Goal: Feedback & Contribution: Submit feedback/report problem

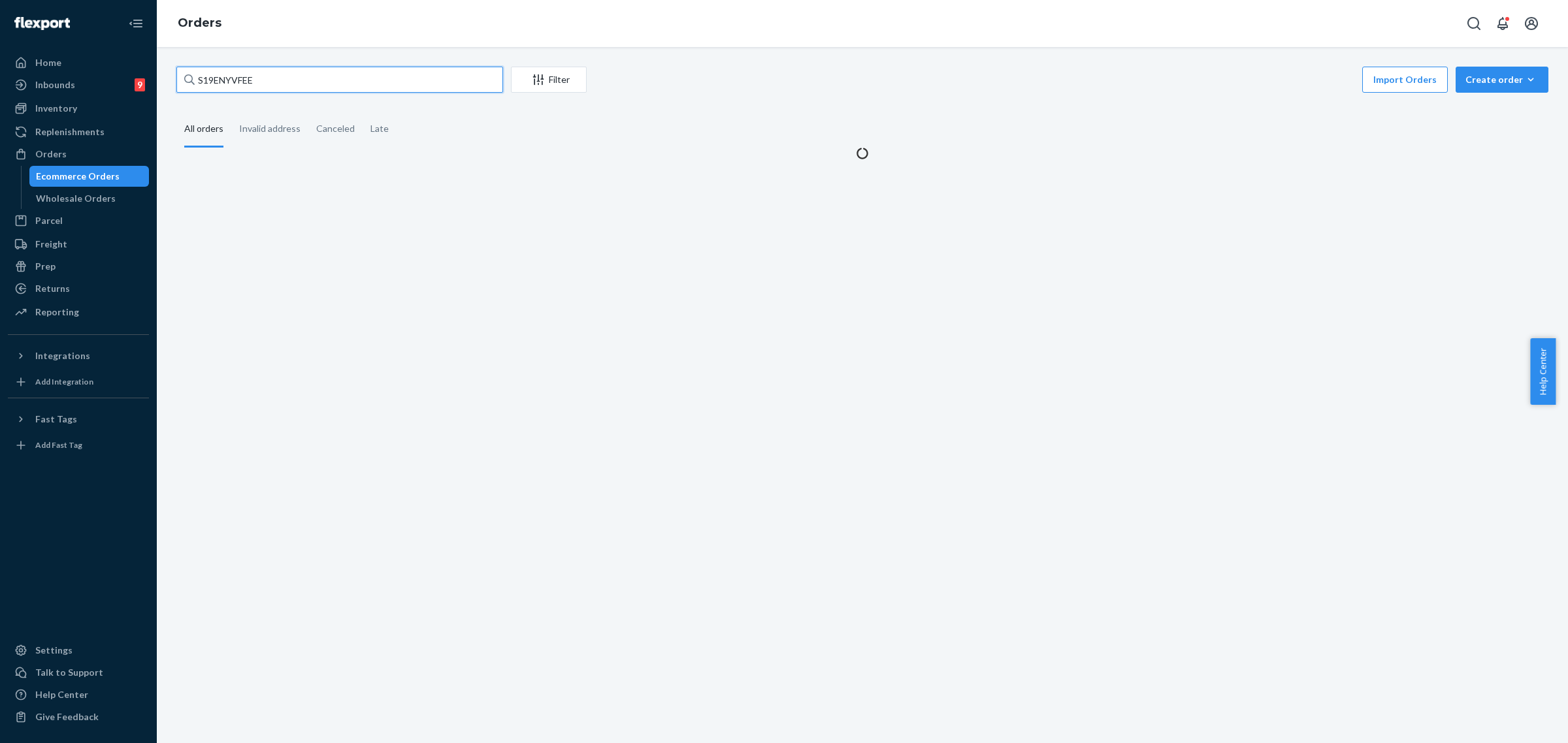
click at [224, 80] on input "S19ENYVFEE" at bounding box center [339, 79] width 326 height 26
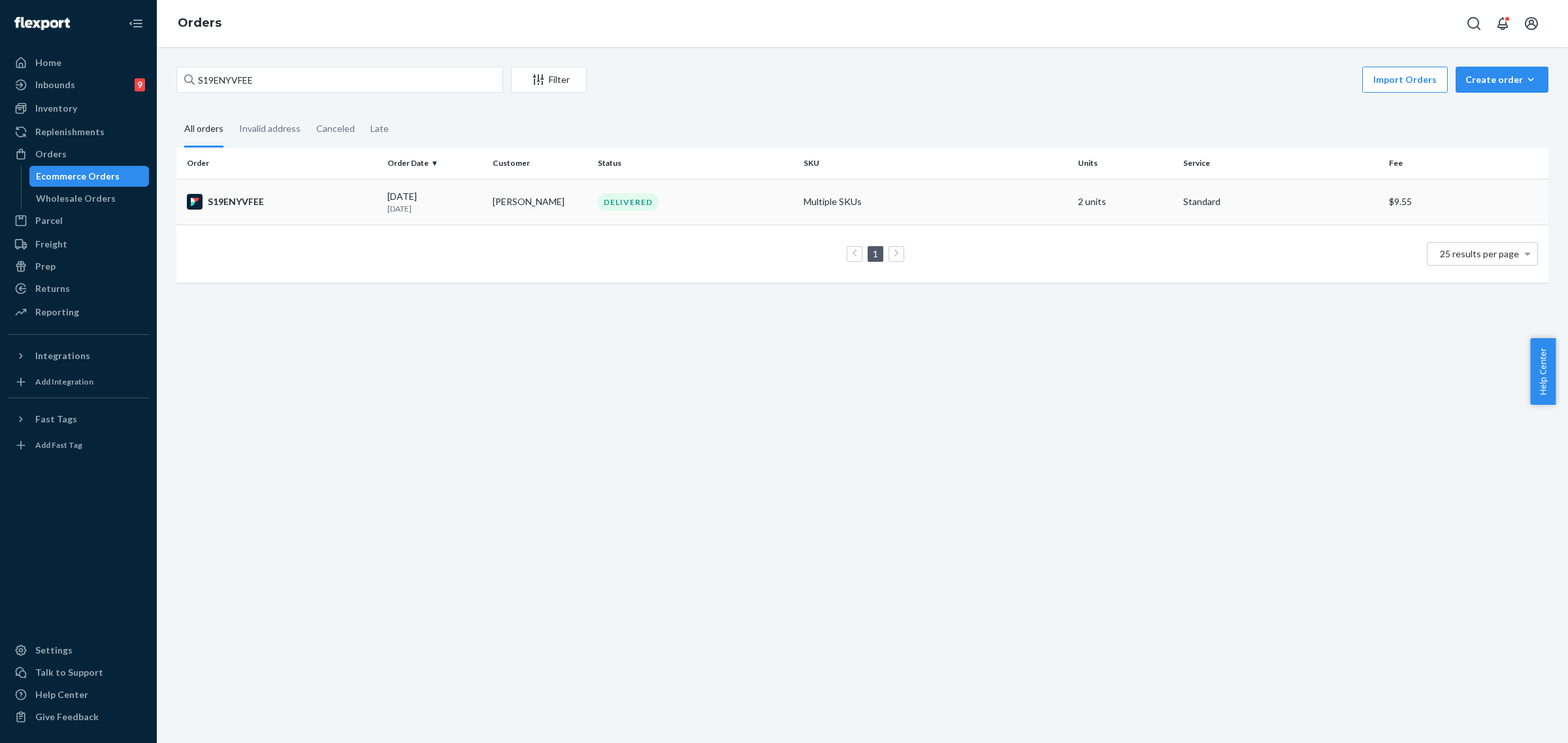
click at [423, 200] on div "[DATE] [DATE]" at bounding box center [435, 202] width 95 height 24
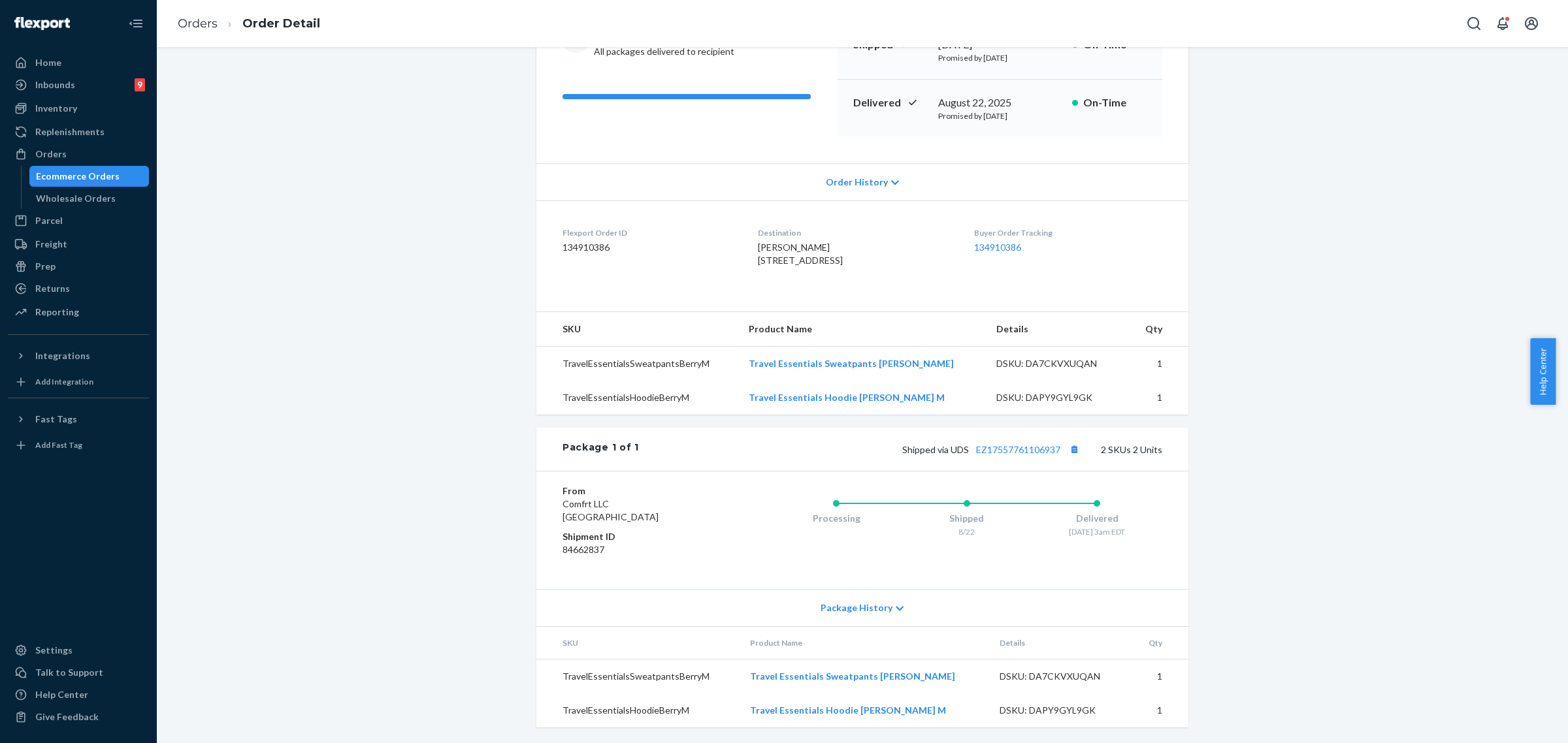
scroll to position [191, 0]
click at [1017, 449] on link "EZ17557761106937" at bounding box center [1018, 449] width 84 height 11
drag, startPoint x: 944, startPoint y: 448, endPoint x: 1056, endPoint y: 455, distance: 112.2
click at [1056, 455] on div "Shipped via UDS EZ17557761106937 2 SKUs 2 Units" at bounding box center [900, 449] width 524 height 17
drag, startPoint x: 1056, startPoint y: 455, endPoint x: 1063, endPoint y: 470, distance: 16.6
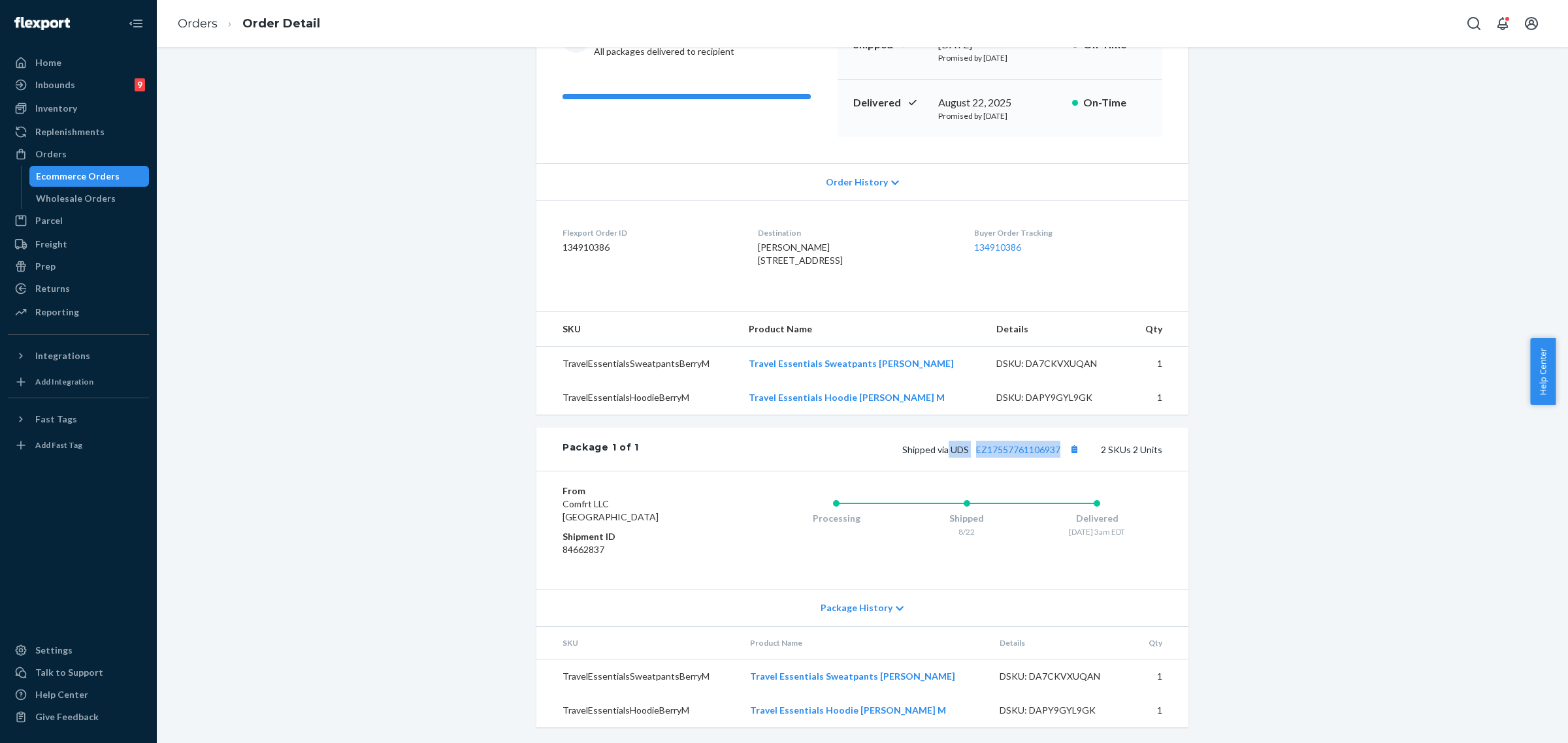
click at [1056, 455] on div "Shipped via UDS EZ17557761106937 2 SKUs 2 Units" at bounding box center [900, 449] width 524 height 17
drag, startPoint x: 945, startPoint y: 448, endPoint x: 1057, endPoint y: 448, distance: 112.0
click at [1057, 448] on span "Shipped via UDS EZ17557761106937" at bounding box center [992, 449] width 180 height 11
drag, startPoint x: 947, startPoint y: 451, endPoint x: 1055, endPoint y: 447, distance: 108.1
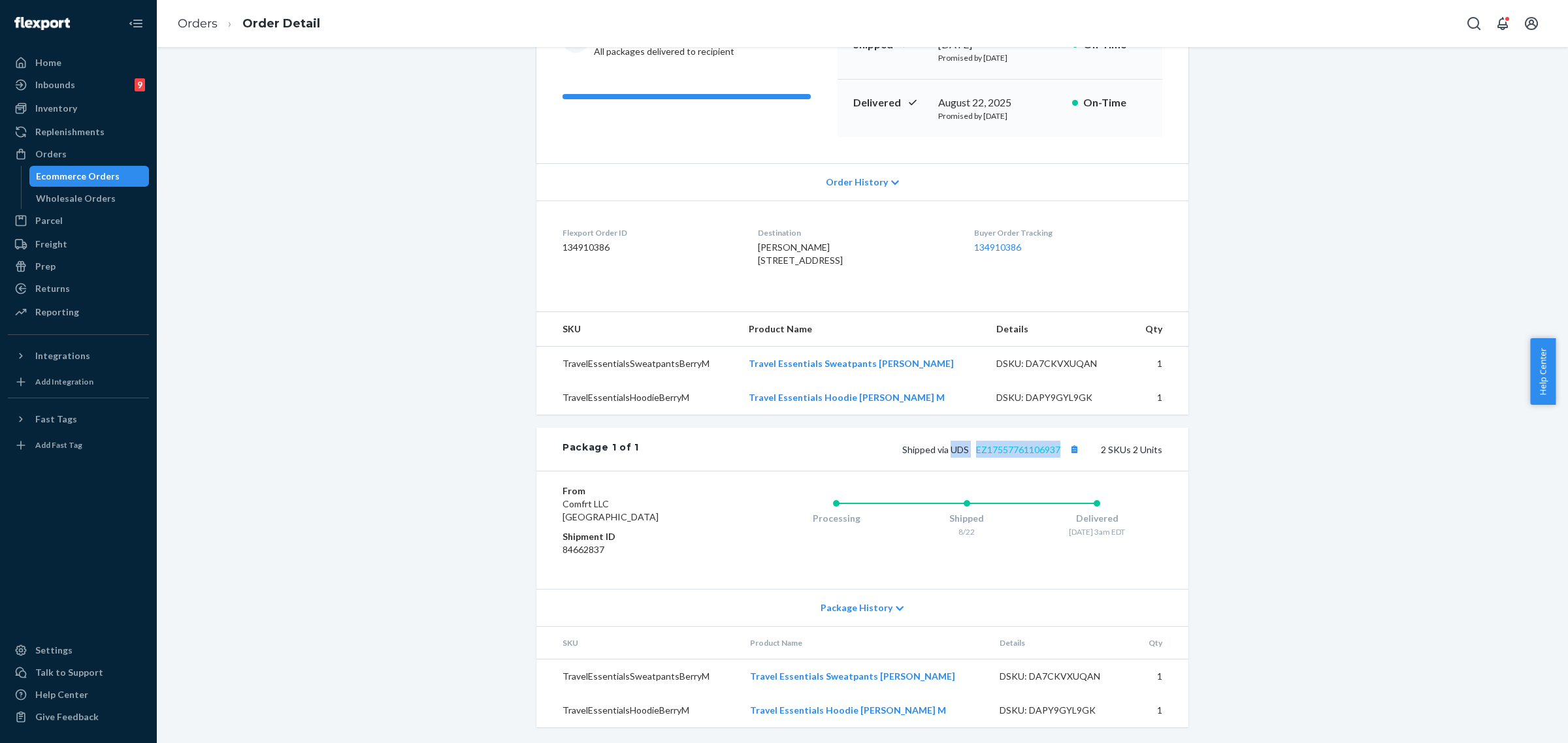
click at [1055, 447] on span "Shipped via UDS EZ17557761106937" at bounding box center [992, 449] width 180 height 11
copy span "UDS EZ17557761106937"
drag, startPoint x: 56, startPoint y: 158, endPoint x: 311, endPoint y: 252, distance: 271.8
click at [56, 158] on div "Orders" at bounding box center [50, 154] width 31 height 13
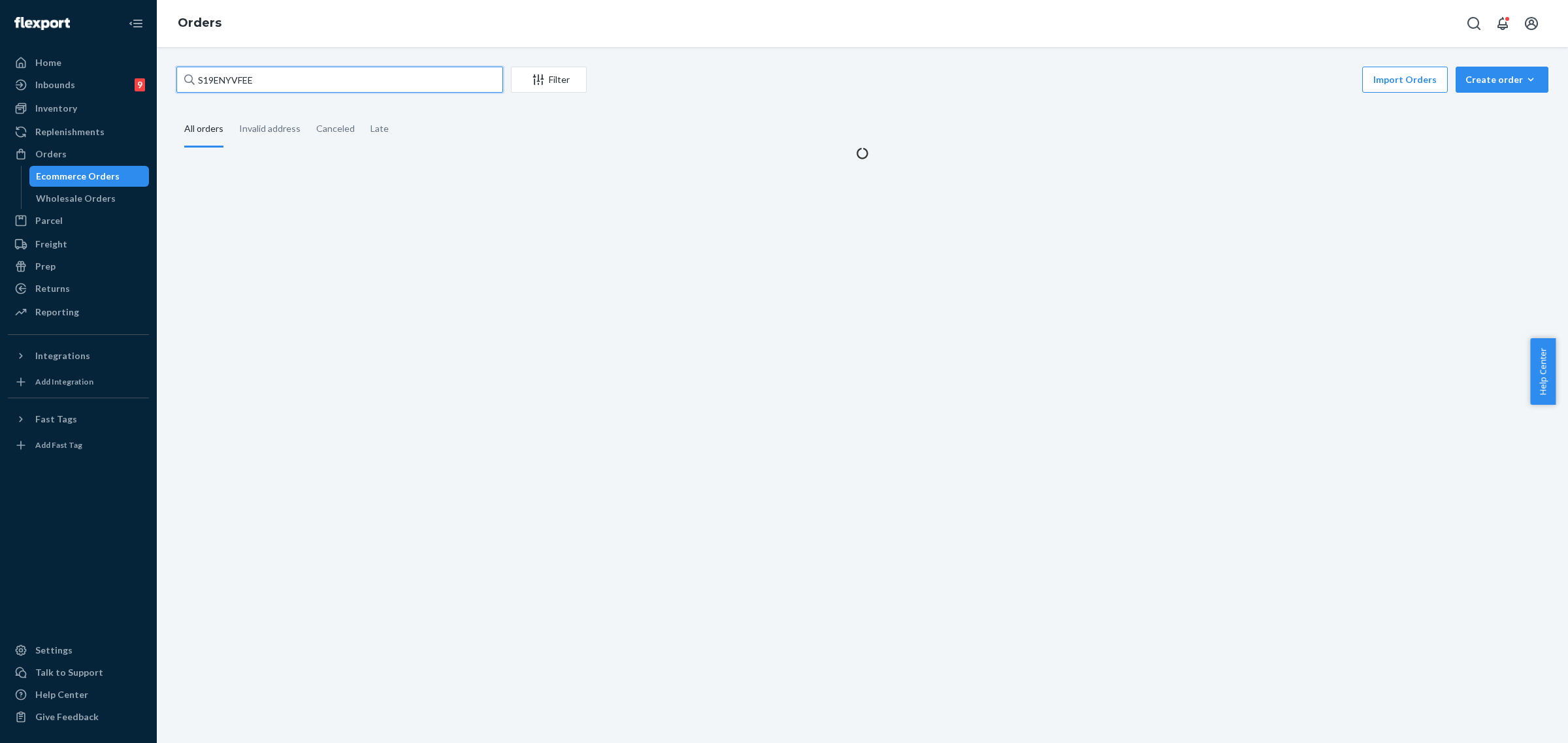
click at [243, 81] on input "S19ENYVFEE" at bounding box center [339, 79] width 326 height 26
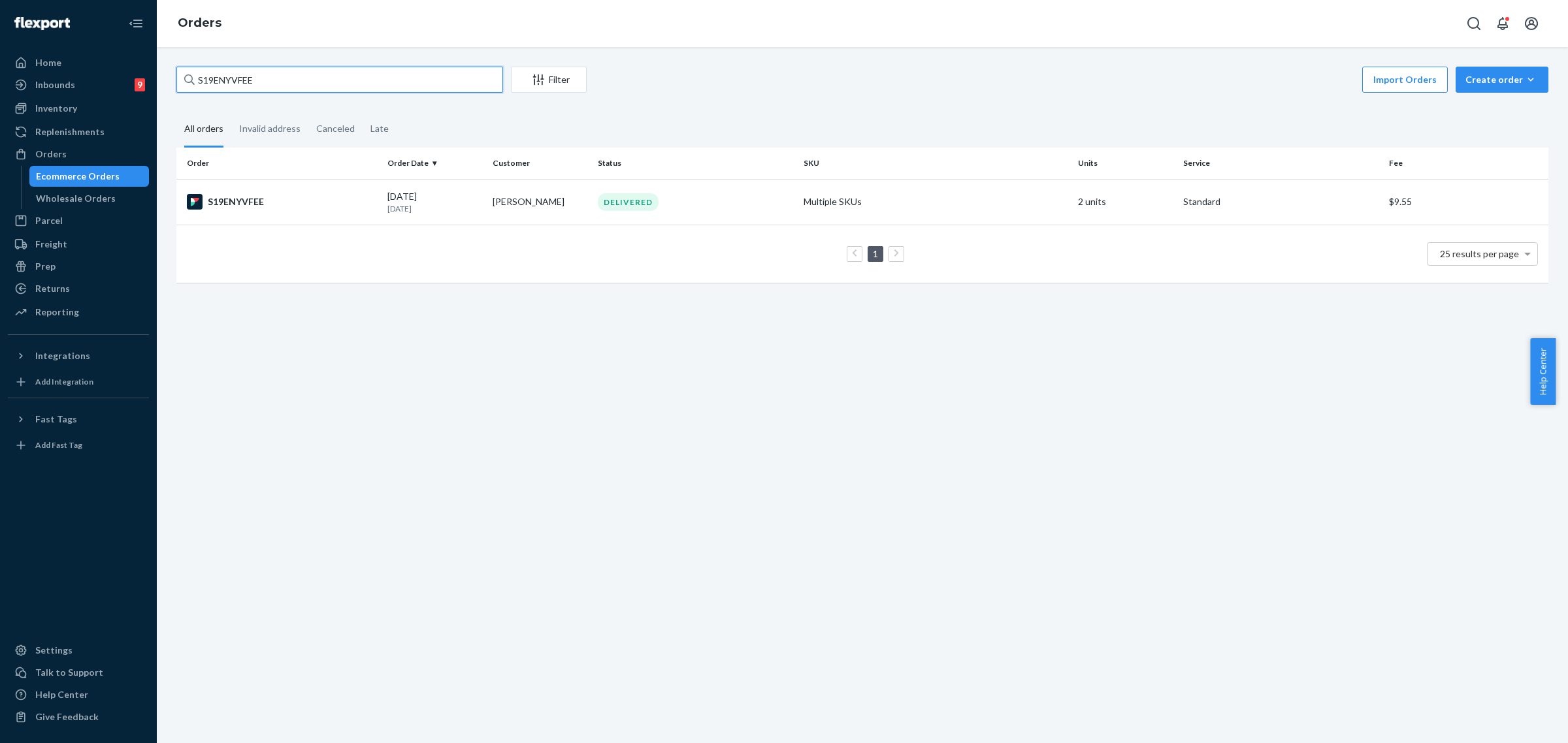
click at [242, 81] on input "S19ENYVFEE" at bounding box center [339, 79] width 326 height 26
paste input "254491237"
type input "254491237"
click at [595, 207] on div "DELIVERED" at bounding box center [695, 201] width 201 height 18
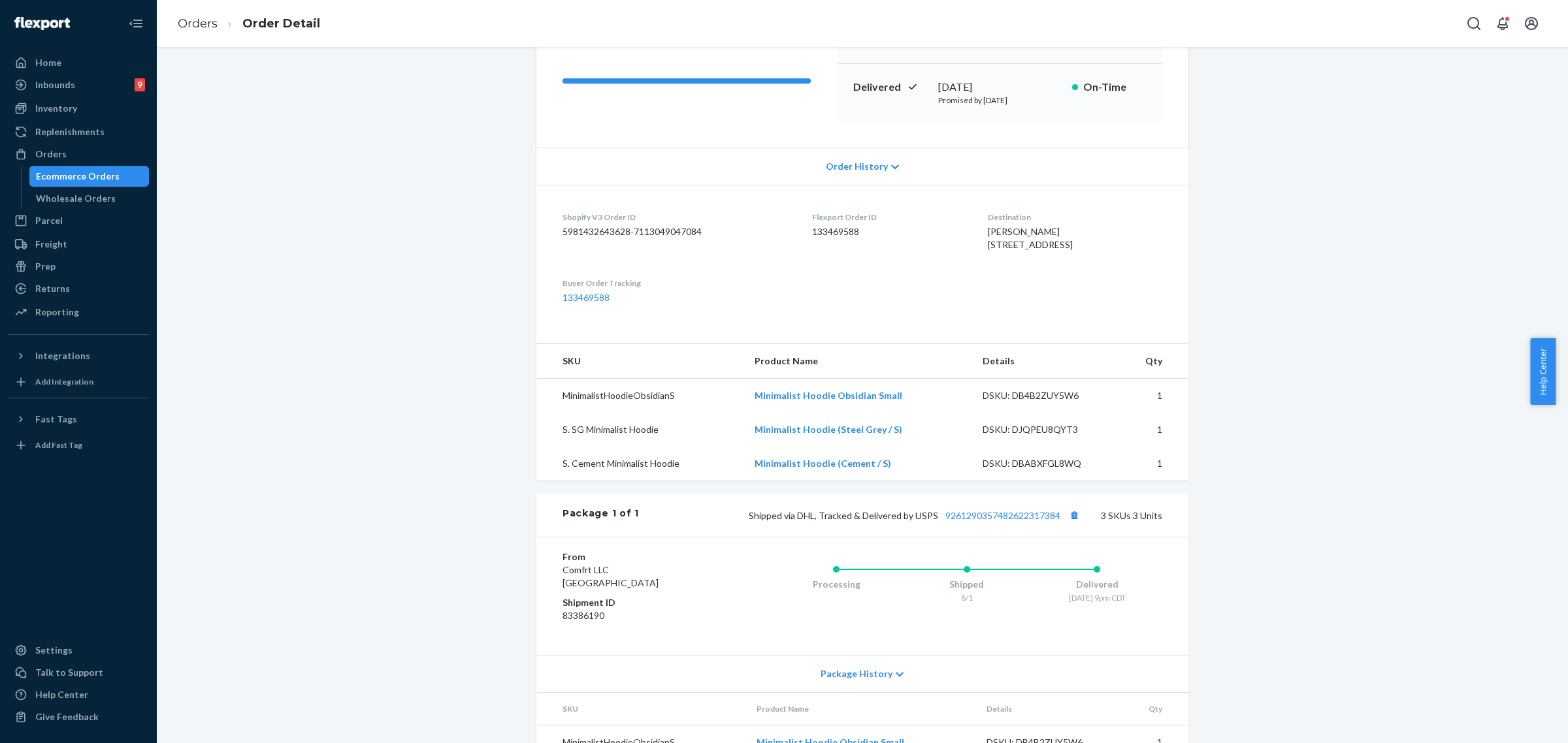
scroll to position [308, 0]
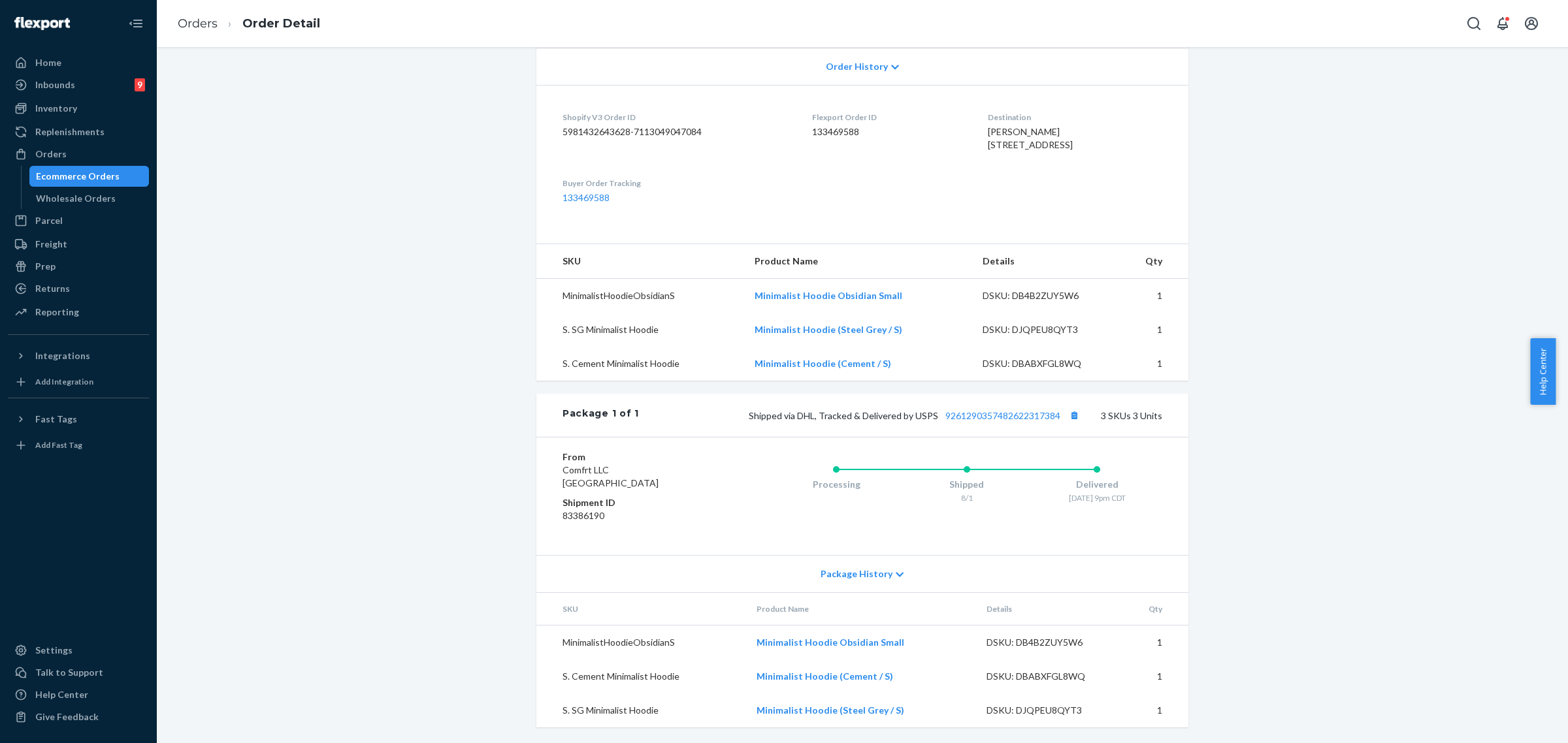
click at [896, 574] on icon at bounding box center [899, 574] width 8 height 4
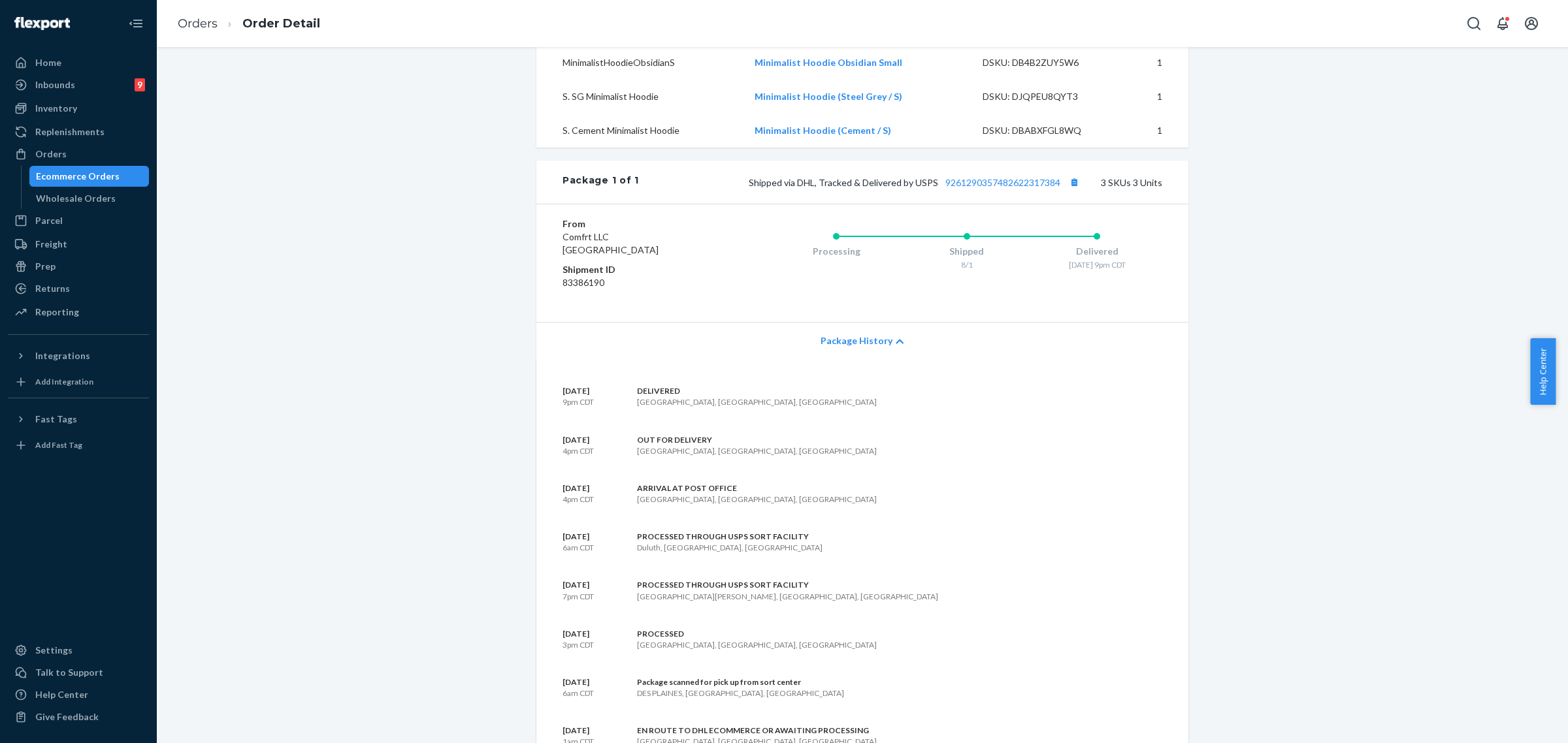
scroll to position [469, 0]
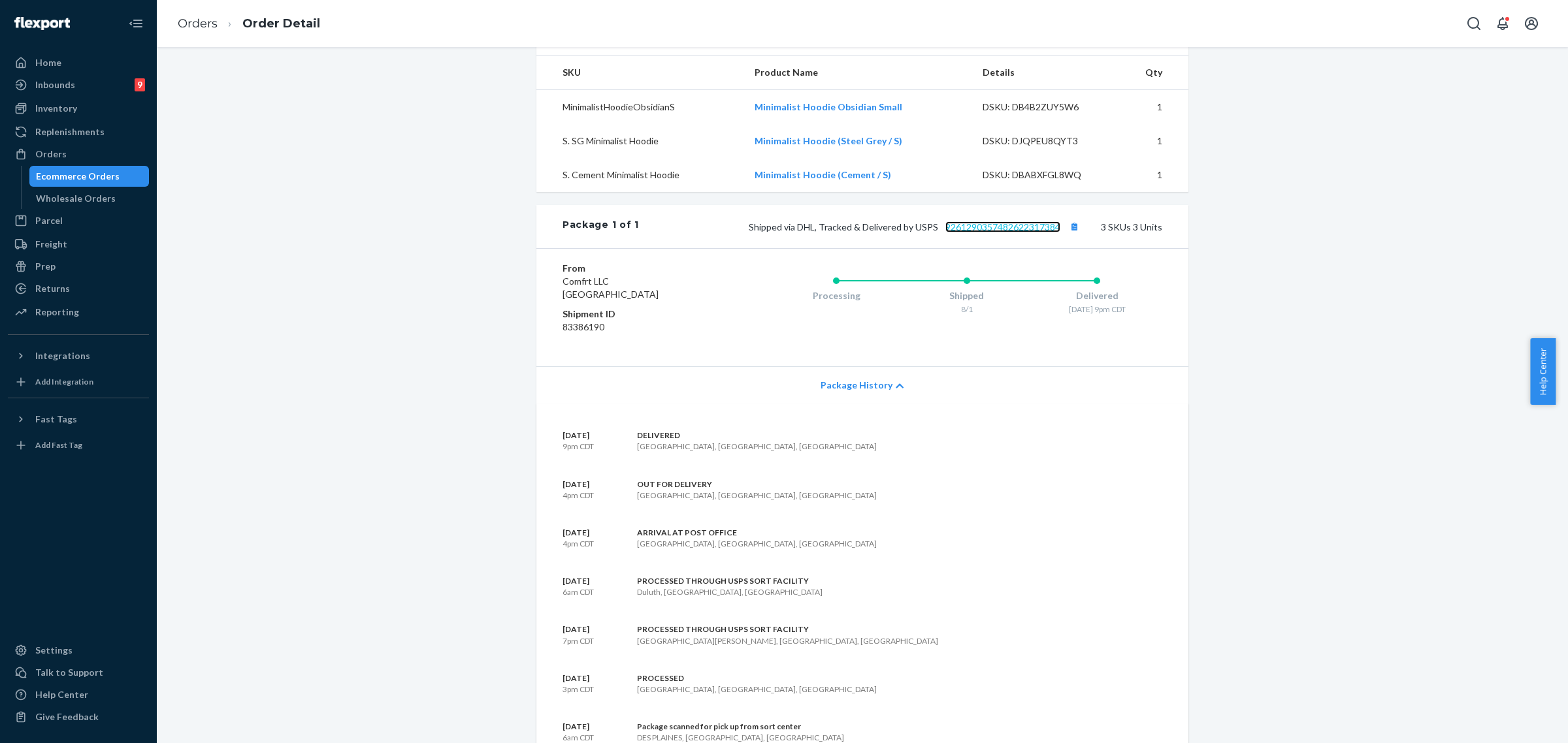
click at [959, 232] on link "9261290357482622317384" at bounding box center [1003, 226] width 115 height 11
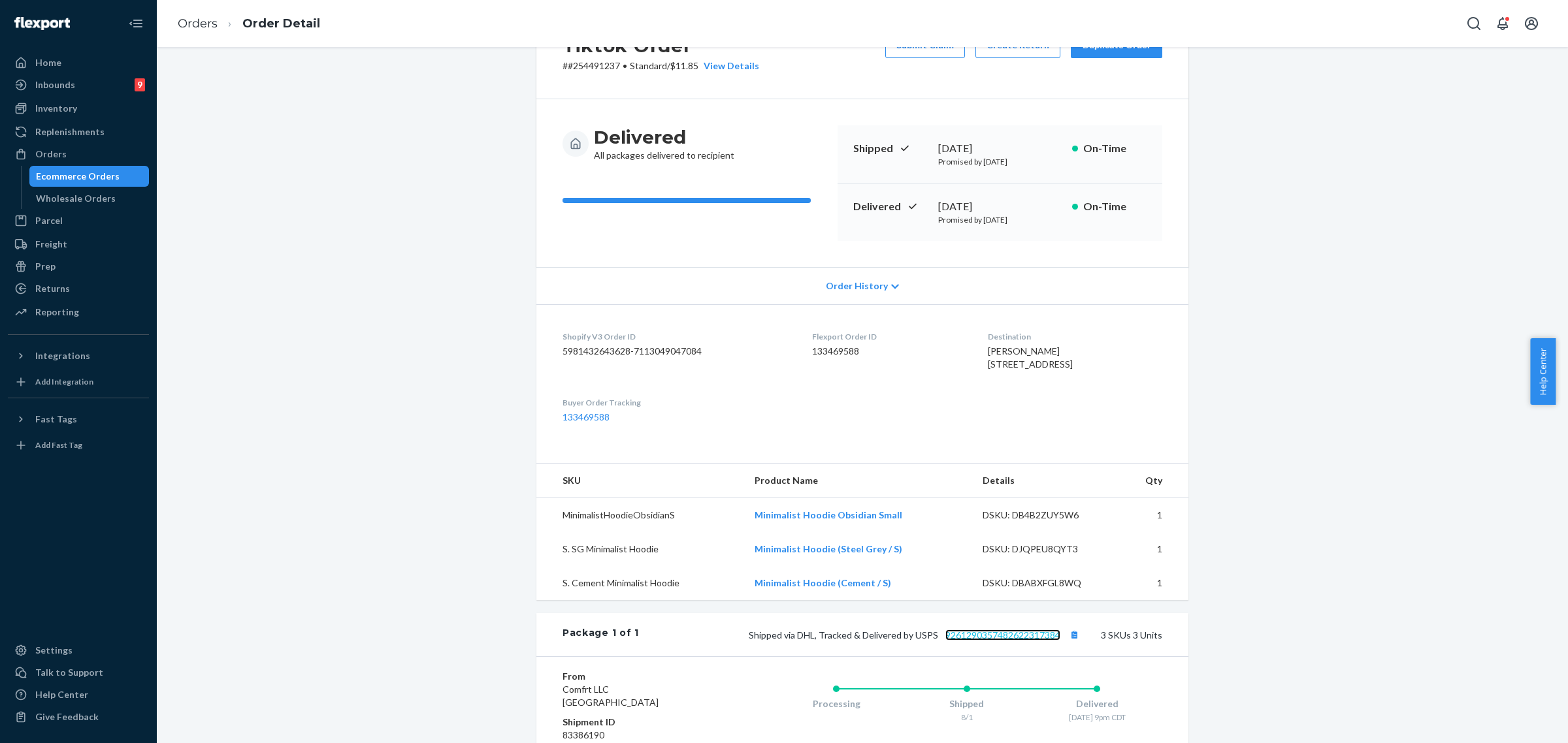
scroll to position [0, 0]
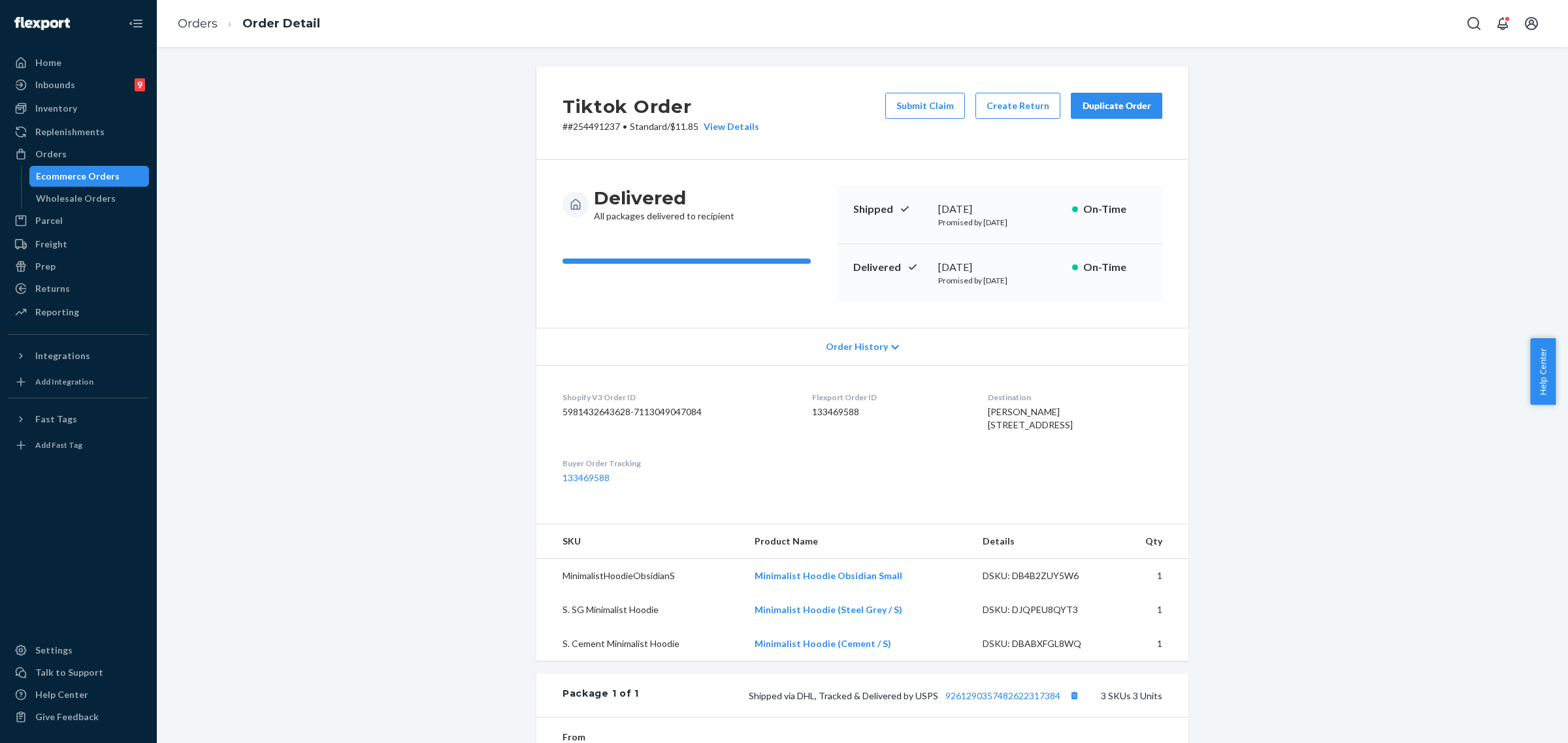
click at [1123, 100] on div "Duplicate Order" at bounding box center [1116, 106] width 70 height 13
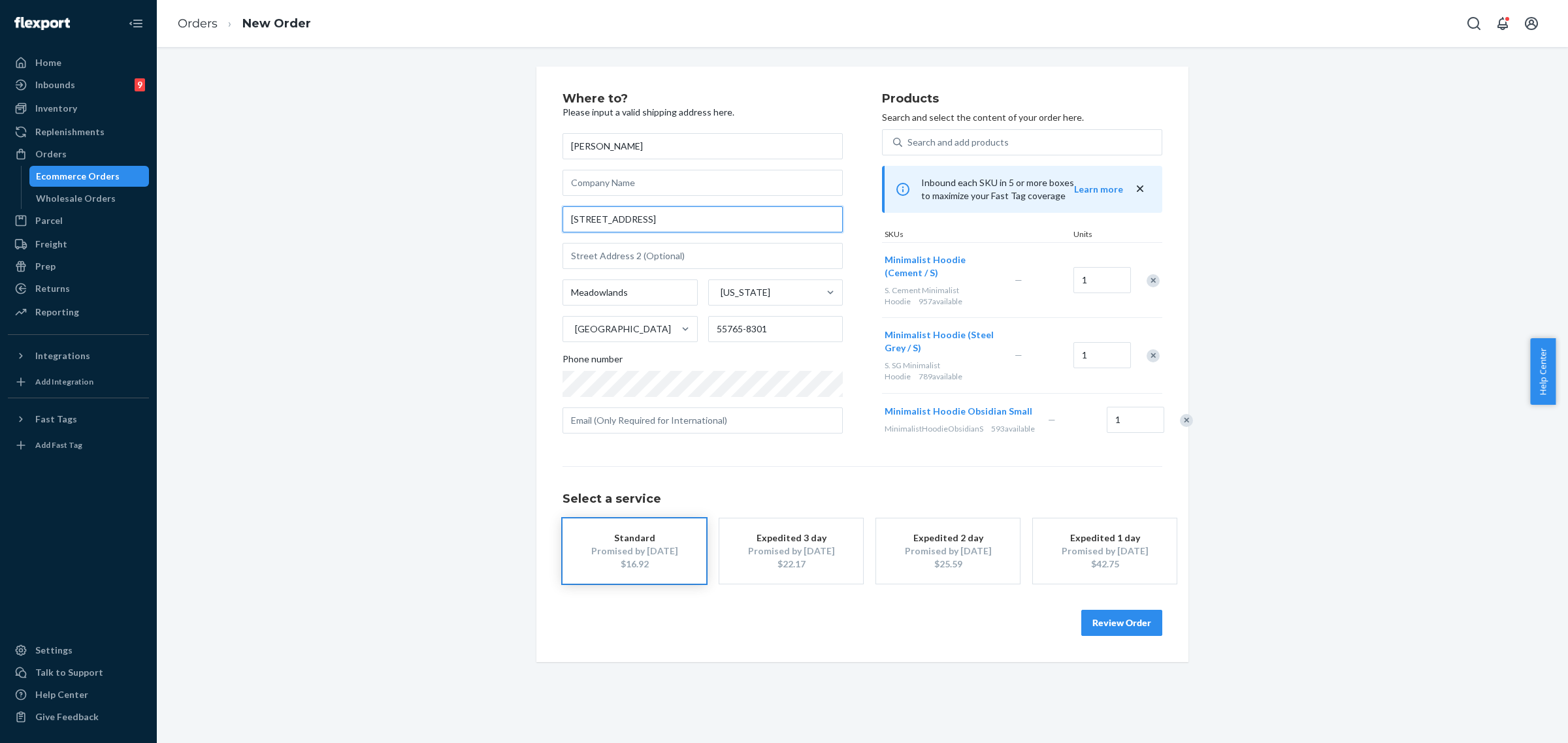
click at [562, 219] on input "[STREET_ADDRESS]" at bounding box center [702, 219] width 280 height 26
paste input "agon Ct Manassas, [GEOGRAPHIC_DATA]. 20110"
type input "[STREET_ADDRESS][PERSON_NAME]. 20110"
click at [730, 217] on input "[STREET_ADDRESS][PERSON_NAME]. 20110" at bounding box center [702, 219] width 280 height 26
type input "Manassas"
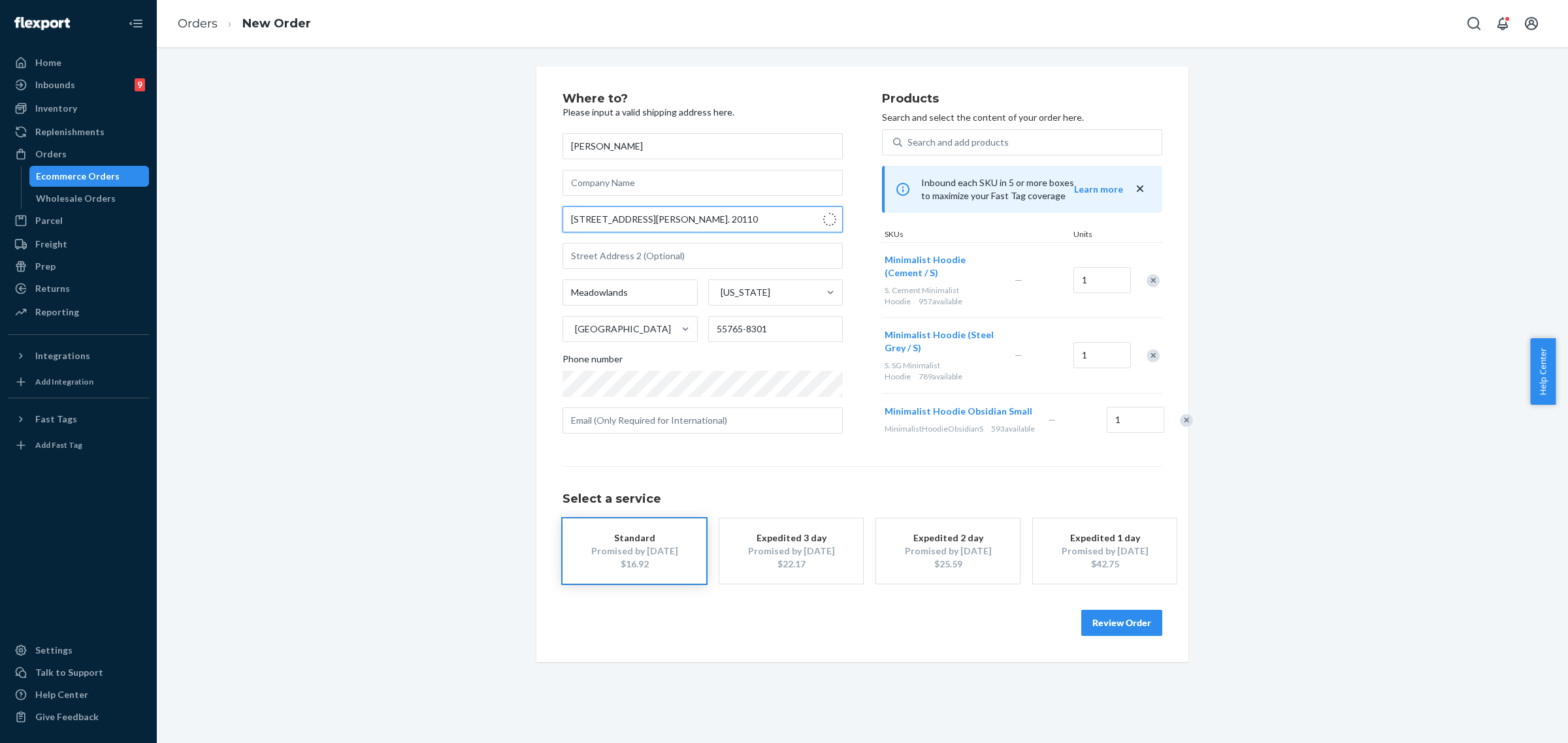
type input "20110"
type input "[STREET_ADDRESS][PERSON_NAME]"
click at [567, 147] on input "[PERSON_NAME]" at bounding box center [702, 146] width 280 height 26
click at [602, 147] on input "[PERSON_NAME]" at bounding box center [702, 146] width 280 height 26
type input "[PERSON_NAME]"
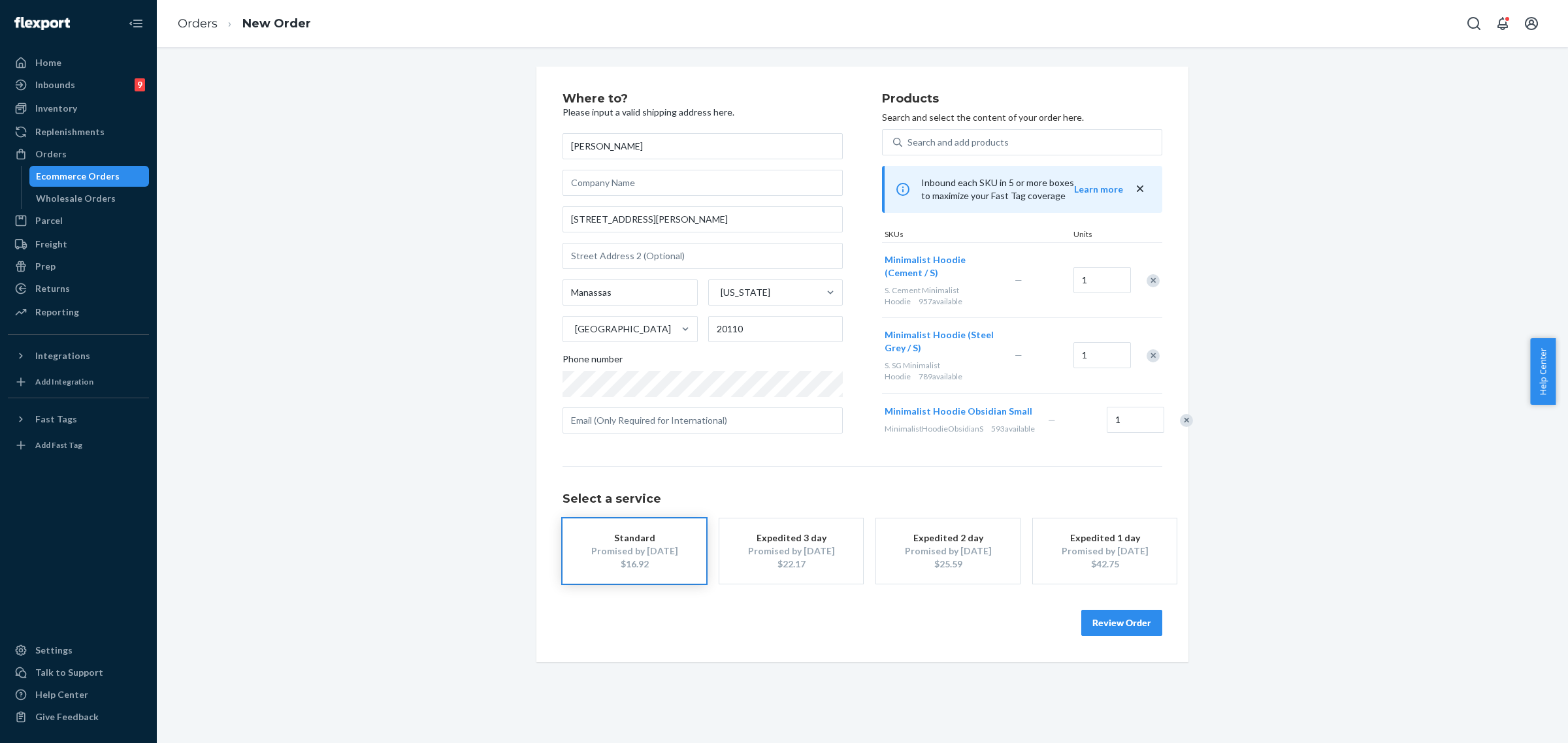
click at [1107, 636] on button "Review Order" at bounding box center [1122, 622] width 81 height 26
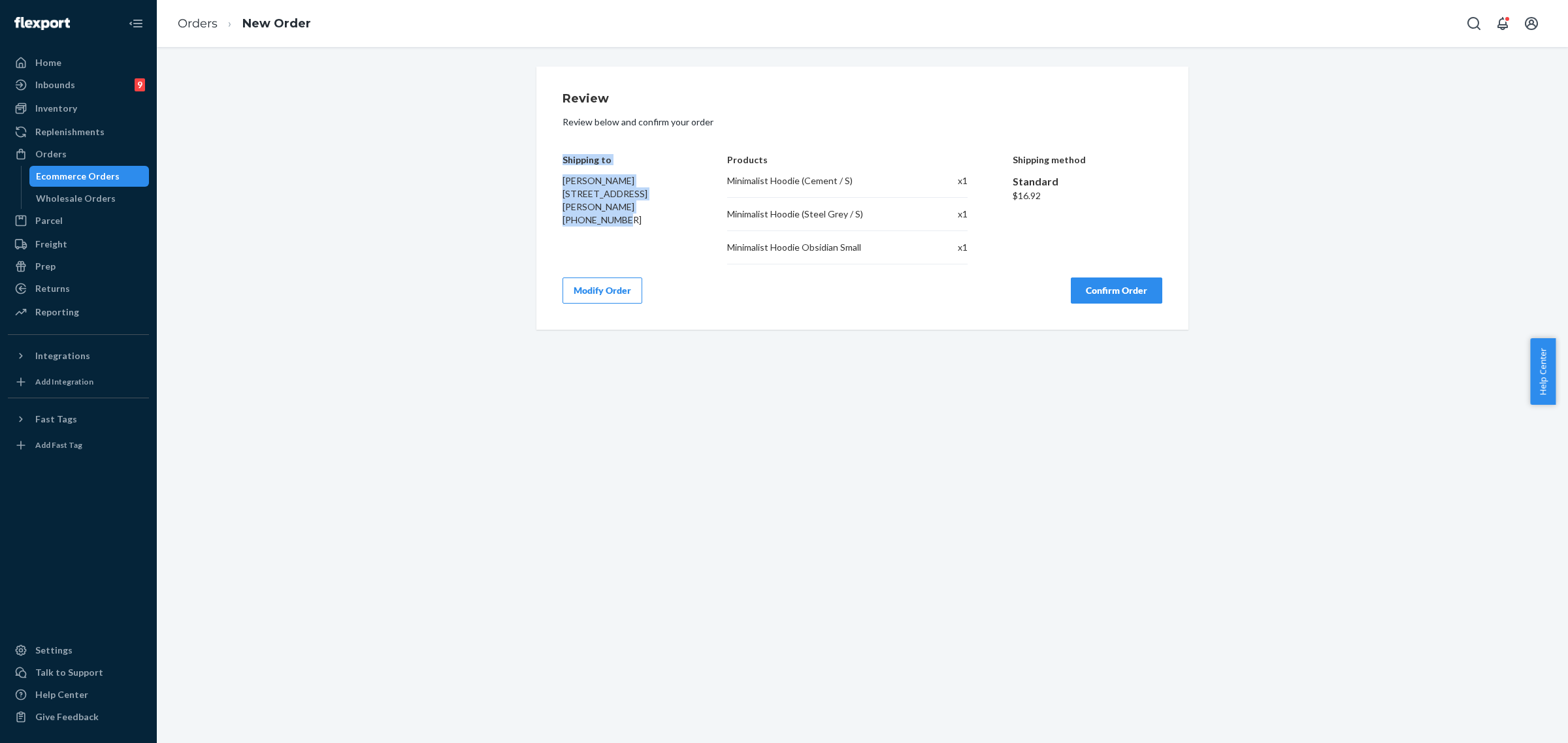
drag, startPoint x: 550, startPoint y: 157, endPoint x: 644, endPoint y: 217, distance: 111.5
click at [644, 217] on div "Review Review below and confirm your order Shipping to [PERSON_NAME] [STREET_AD…" at bounding box center [862, 198] width 652 height 263
click at [644, 217] on div "[PHONE_NUMBER]" at bounding box center [622, 221] width 120 height 13
drag, startPoint x: 553, startPoint y: 152, endPoint x: 659, endPoint y: 241, distance: 138.4
click at [655, 230] on div "Review Review below and confirm your order Shipping to [PERSON_NAME] [STREET_AD…" at bounding box center [862, 198] width 652 height 263
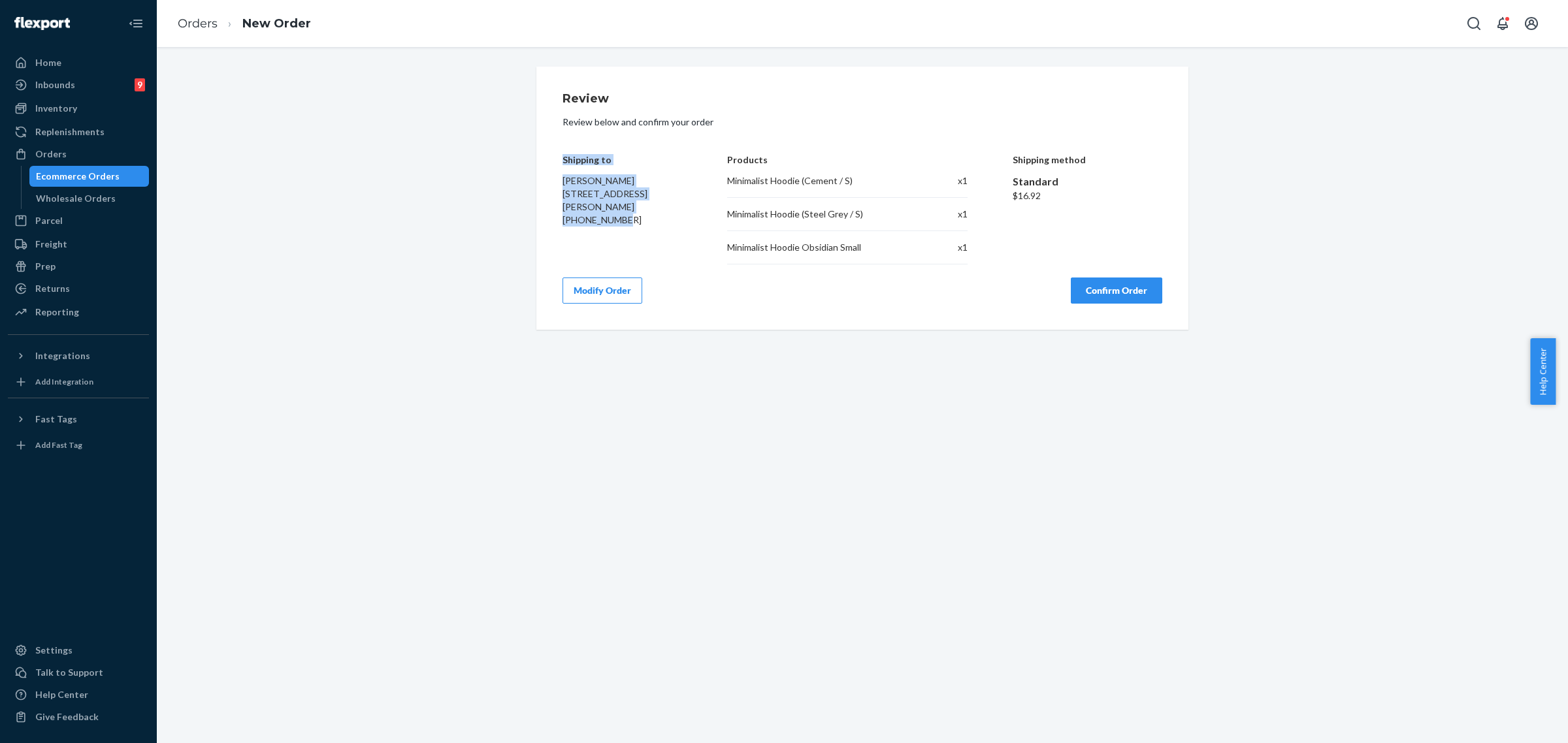
copy div "Shipping to [PERSON_NAME] 10362 [PERSON_NAME] Ct Manassas, [GEOGRAPHIC_DATA] 20…"
click at [1123, 293] on button "Confirm Order" at bounding box center [1116, 290] width 91 height 26
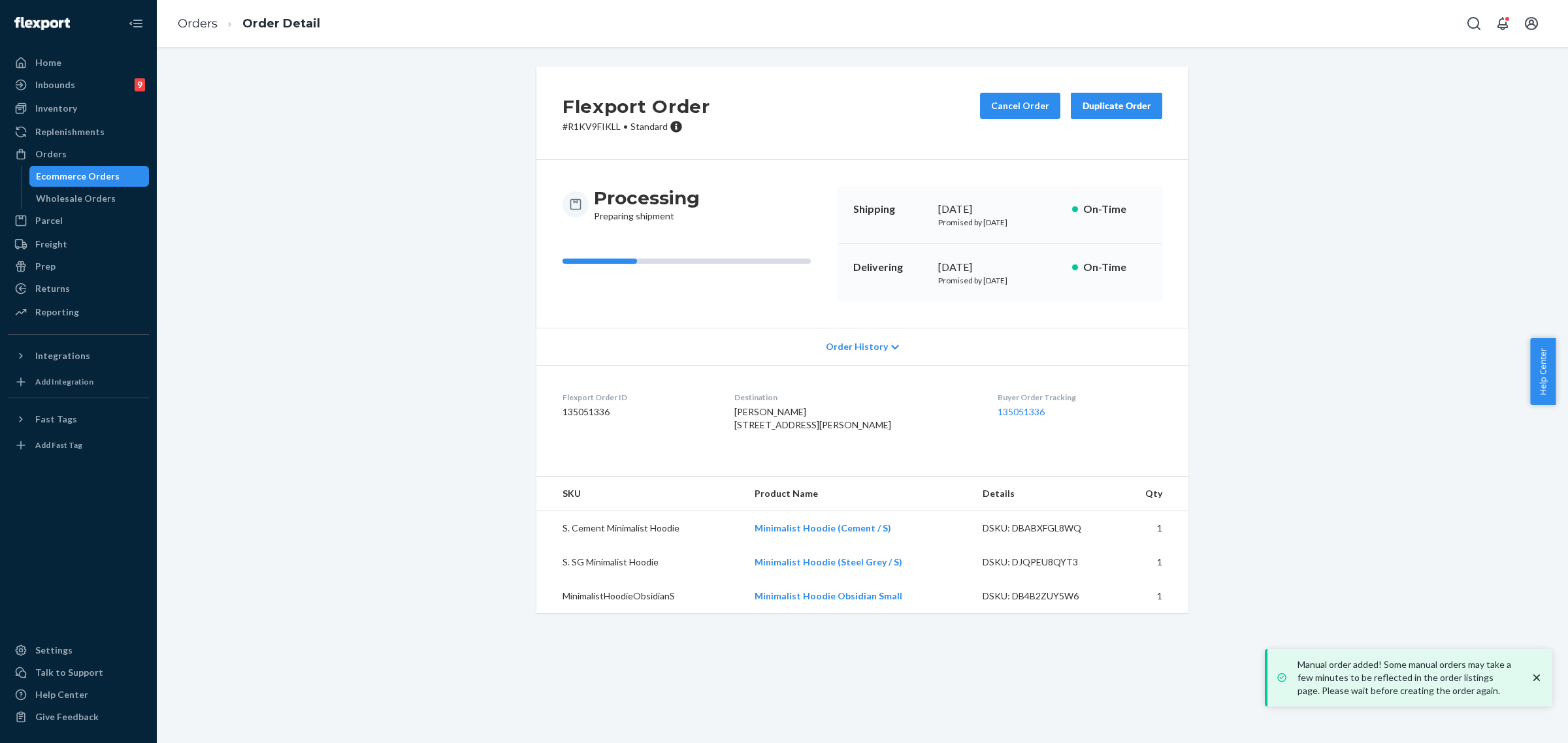
click at [1545, 677] on div "Manual order added! Some manual orders may take a few minutes to be reflected i…" at bounding box center [1409, 678] width 274 height 47
click at [1540, 679] on icon "close toast" at bounding box center [1537, 678] width 13 height 13
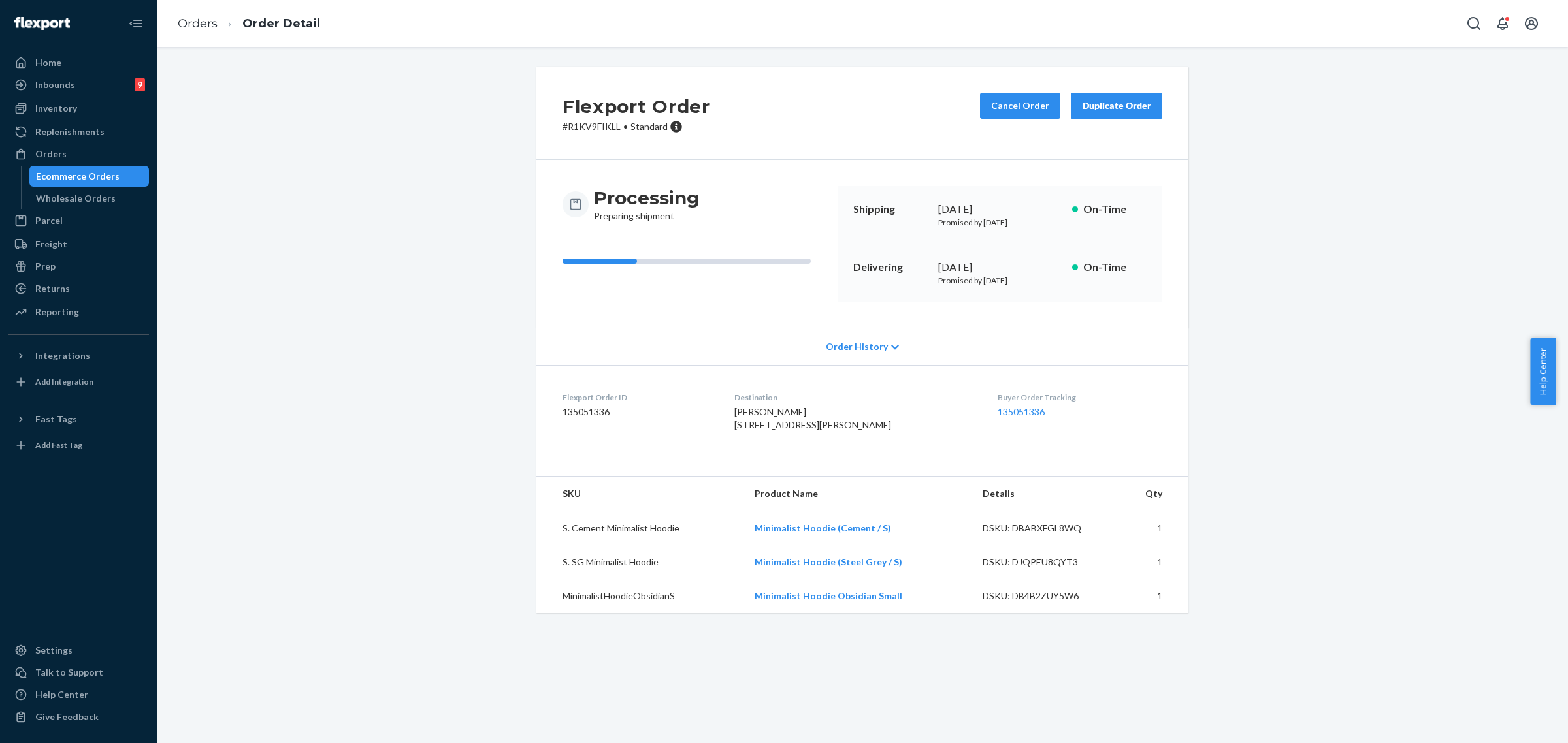
click at [743, 417] on span "[PERSON_NAME] [STREET_ADDRESS][PERSON_NAME]" at bounding box center [812, 418] width 157 height 24
drag, startPoint x: 742, startPoint y: 428, endPoint x: 765, endPoint y: 452, distance: 33.2
click at [765, 452] on dl "Flexport Order ID 135051336 Destination [PERSON_NAME] 10362 [PERSON_NAME] Ct Ma…" at bounding box center [862, 413] width 652 height 98
copy span "[STREET_ADDRESS][PERSON_NAME]"
click at [589, 131] on p "# R1KV9FIKLL • Standard" at bounding box center [636, 127] width 148 height 13
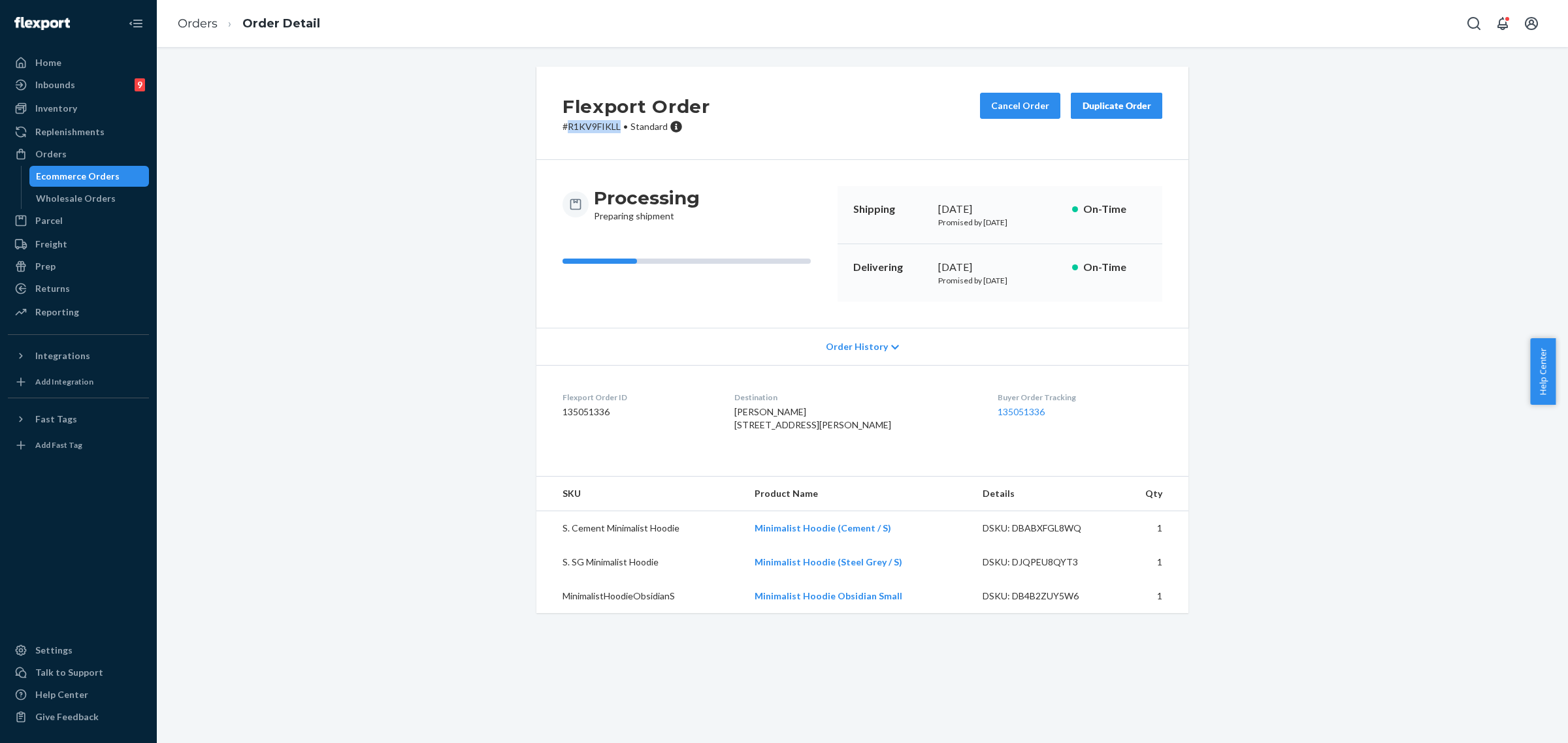
click at [589, 131] on p "# R1KV9FIKLL • Standard" at bounding box center [636, 127] width 148 height 13
copy p "R1KV9FIKLL"
drag, startPoint x: 742, startPoint y: 415, endPoint x: 805, endPoint y: 413, distance: 63.0
click at [805, 413] on dl "Flexport Order ID 135051336 Destination [PERSON_NAME] 10362 [PERSON_NAME] Ct Ma…" at bounding box center [862, 413] width 652 height 98
copy span "[PERSON_NAME]"
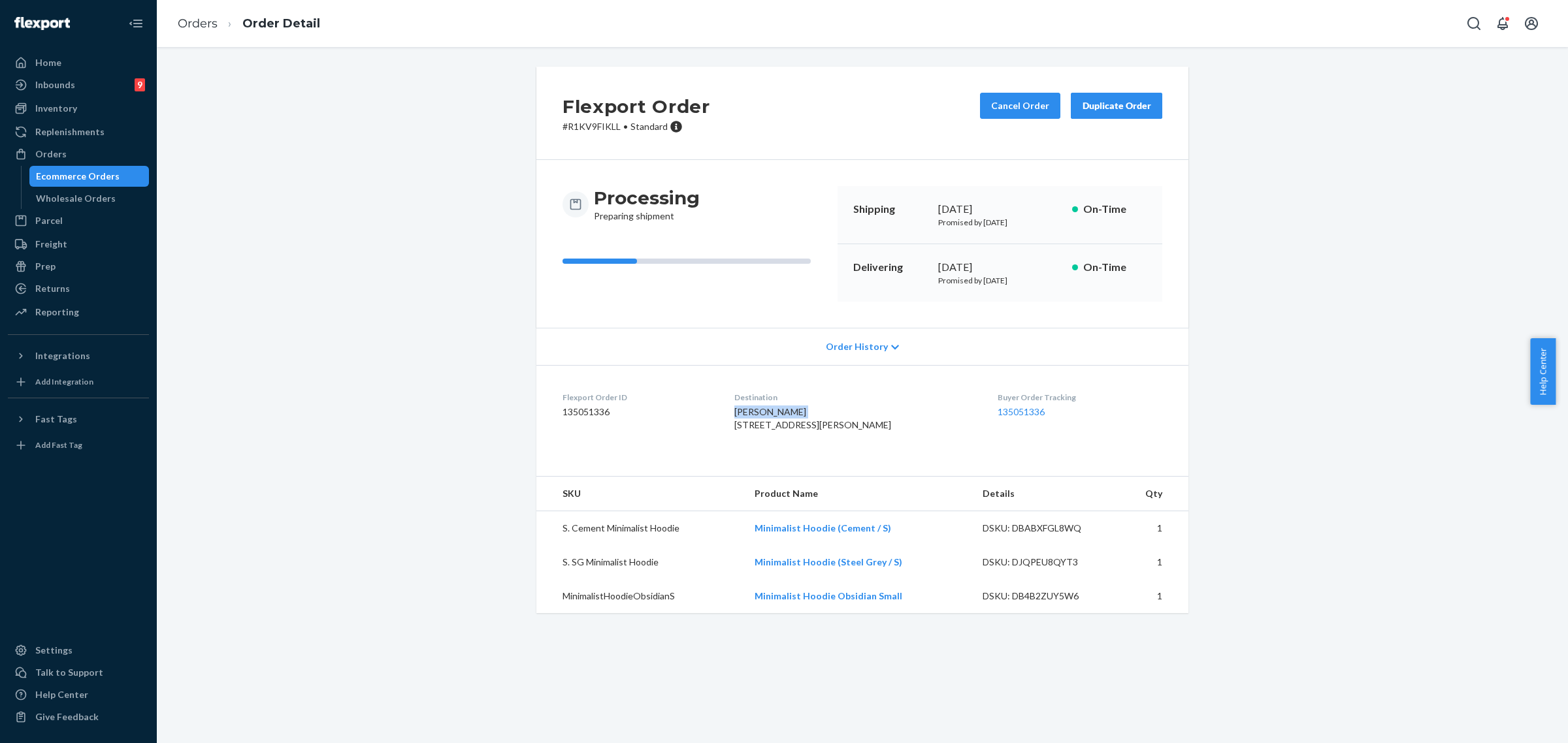
drag, startPoint x: 49, startPoint y: 153, endPoint x: 381, endPoint y: 266, distance: 350.7
click at [49, 153] on div "Orders" at bounding box center [50, 154] width 31 height 13
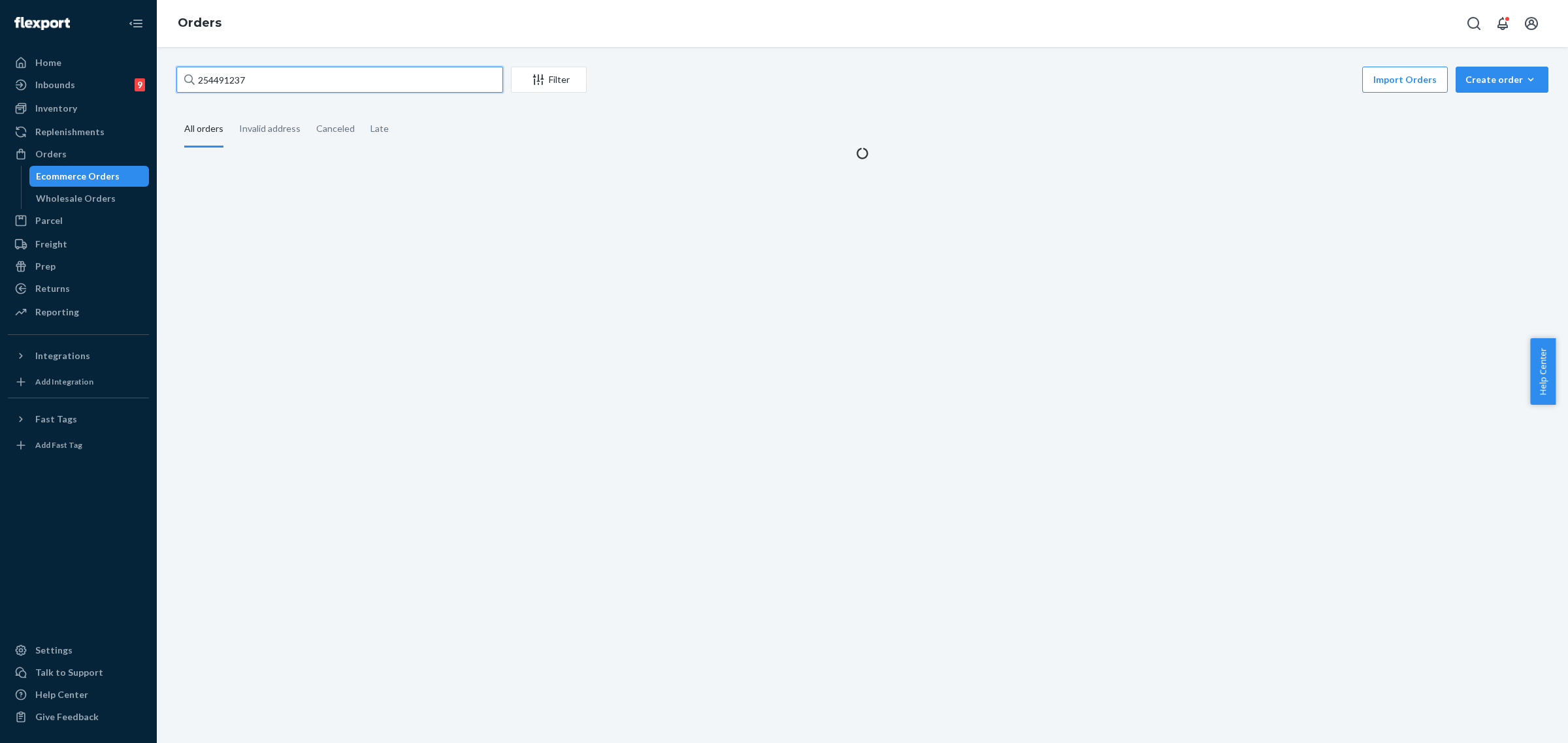
click at [235, 86] on input "254491237" at bounding box center [339, 79] width 326 height 26
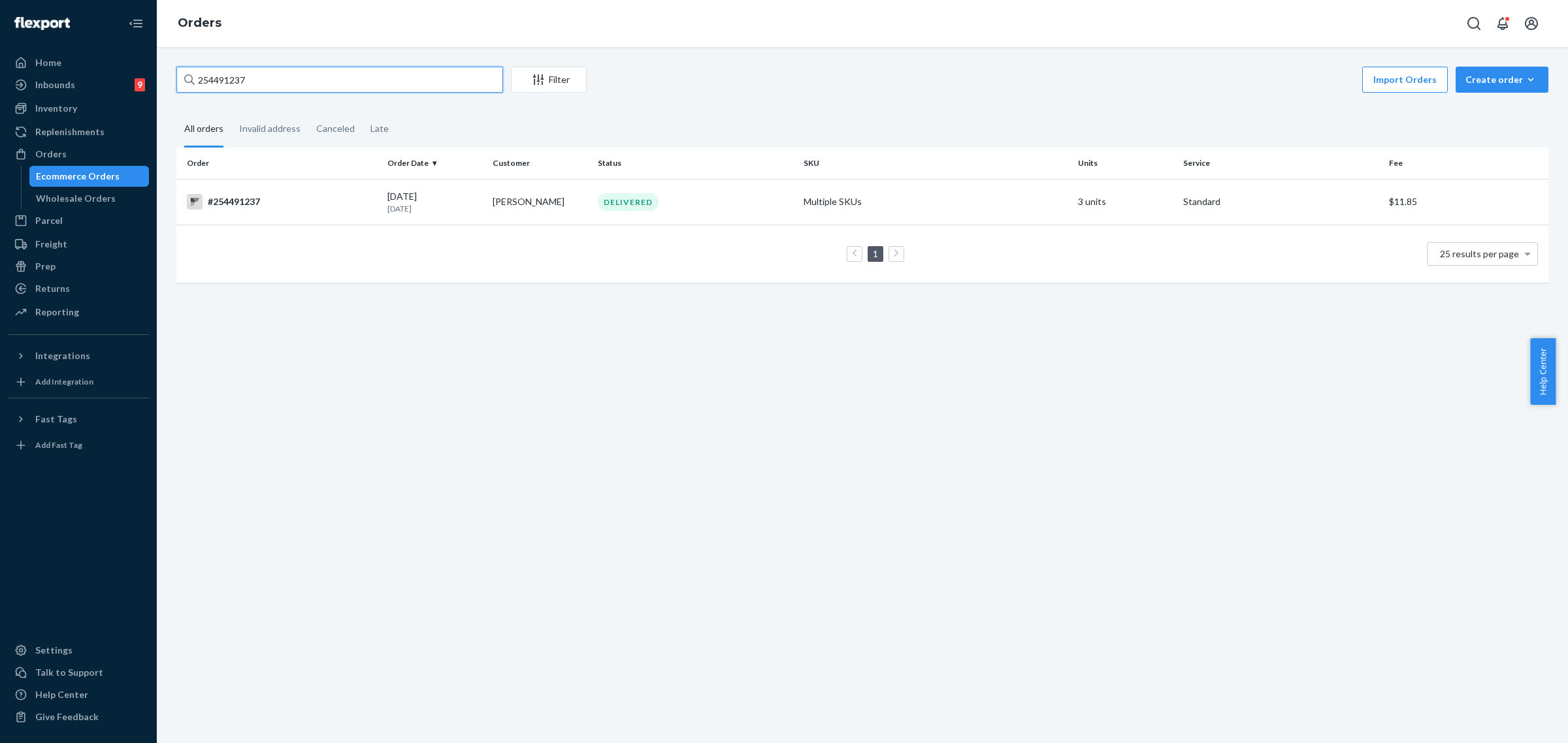
paste input "3532374"
type input "253532374"
drag, startPoint x: 299, startPoint y: 183, endPoint x: 395, endPoint y: 276, distance: 133.7
click at [300, 181] on td "#253532374" at bounding box center [279, 201] width 206 height 46
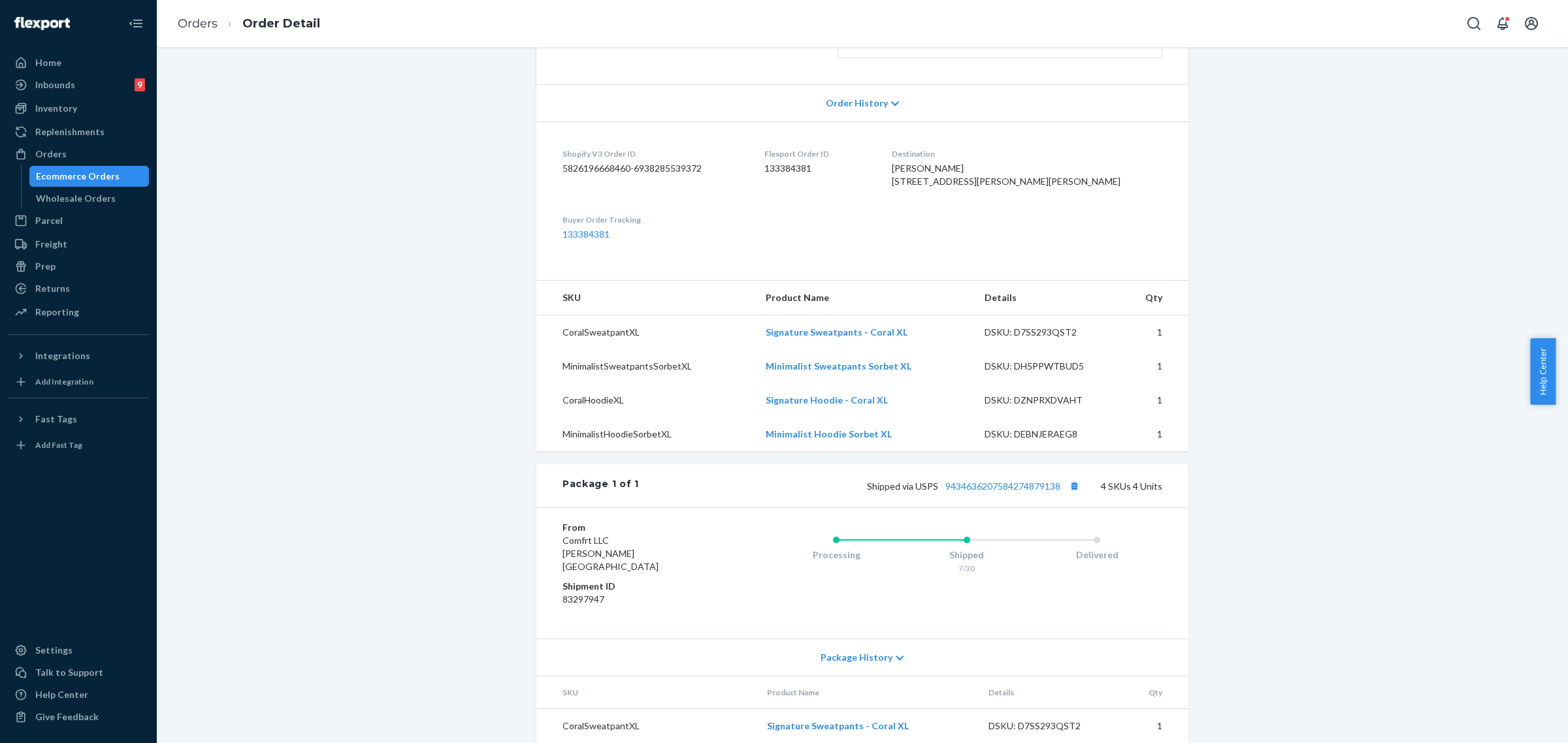
scroll to position [161, 0]
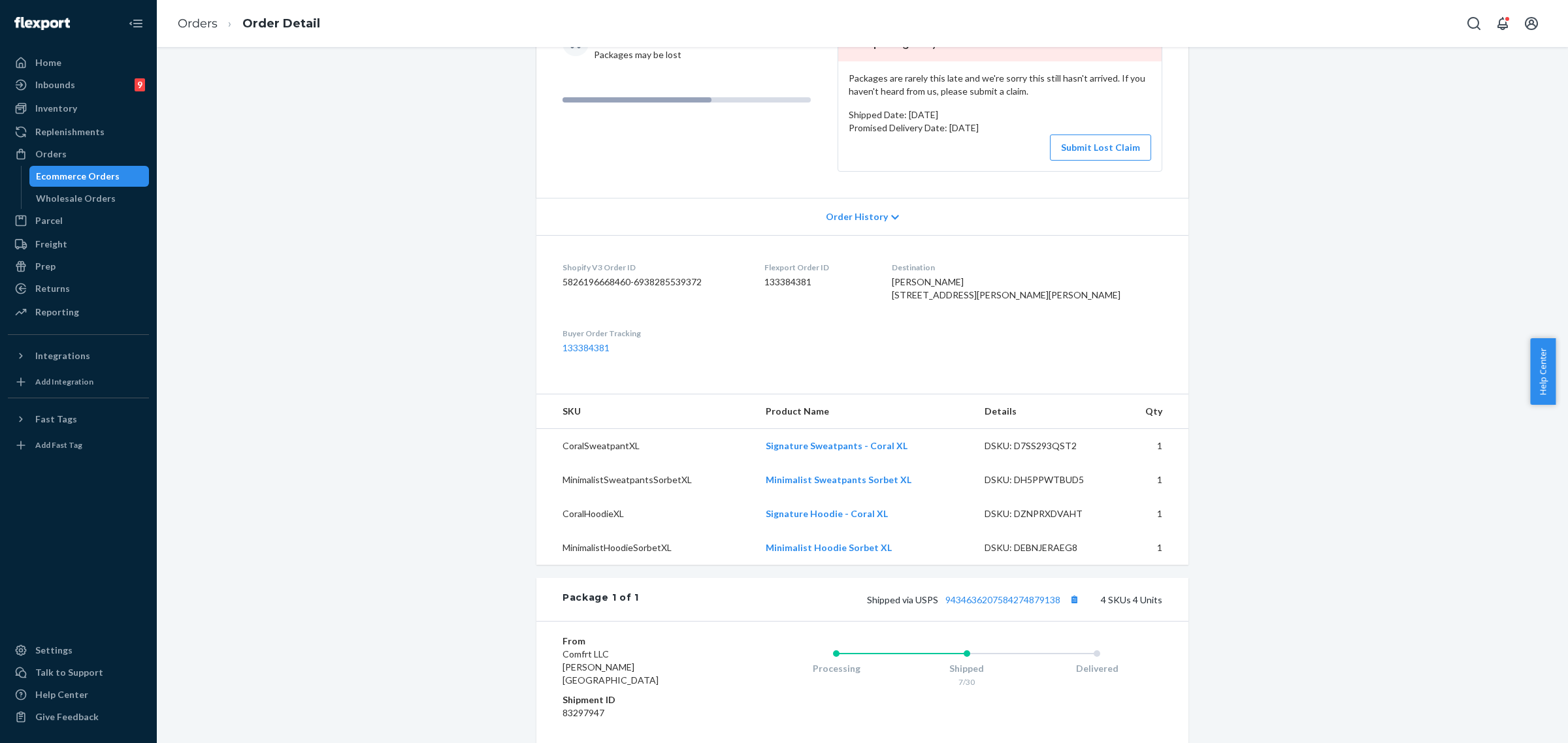
click at [891, 222] on icon at bounding box center [894, 217] width 8 height 9
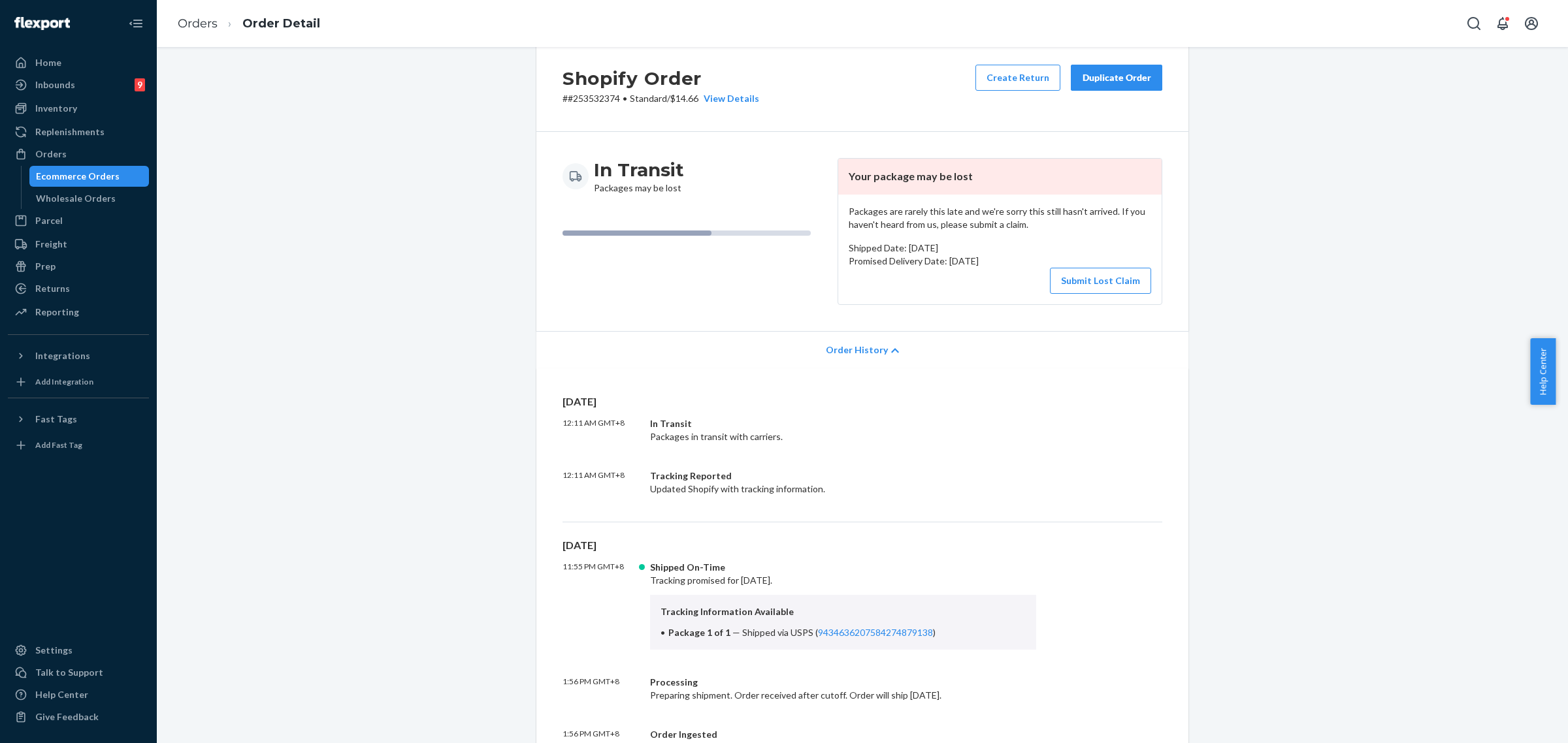
scroll to position [0, 0]
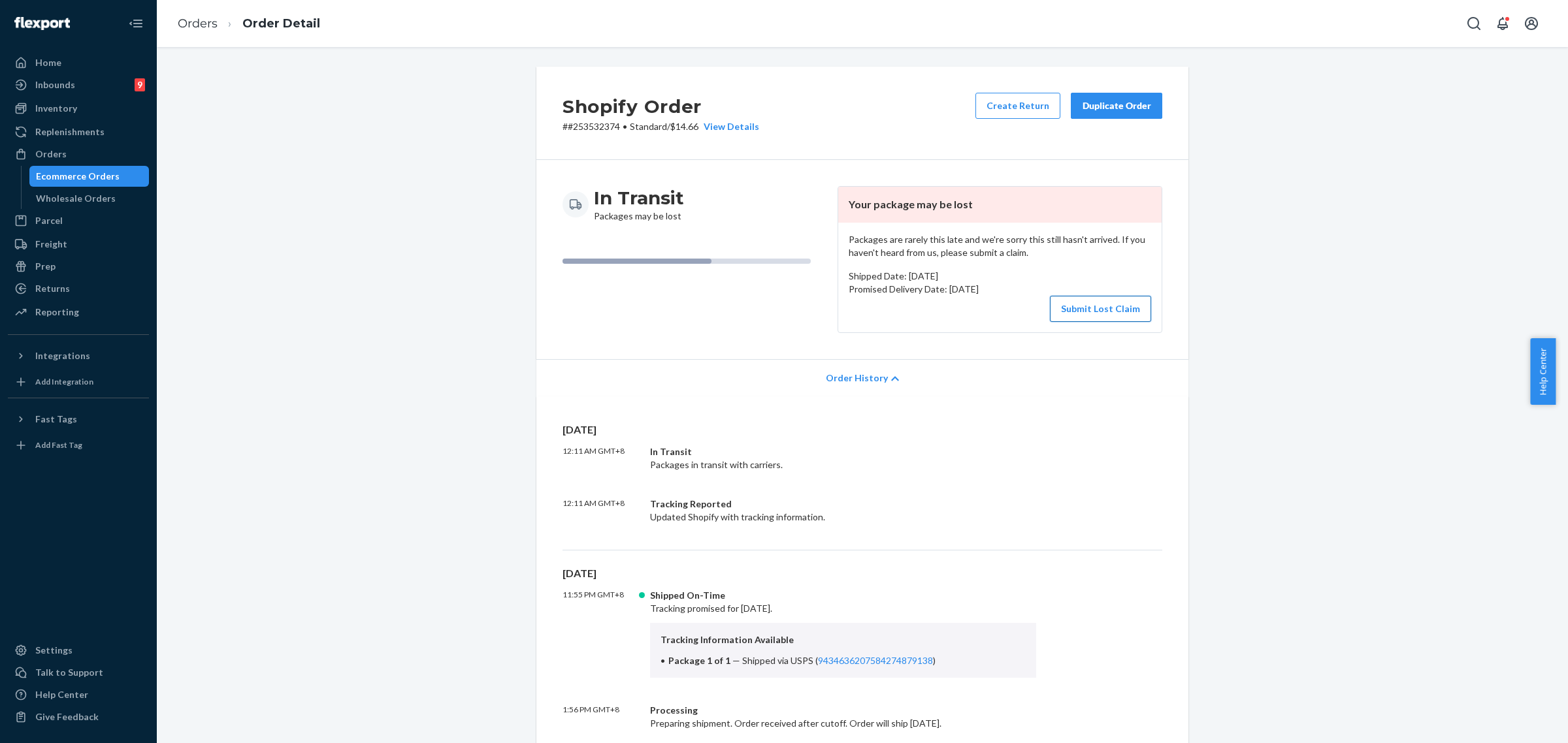
click at [1087, 311] on button "Submit Lost Claim" at bounding box center [1100, 309] width 102 height 26
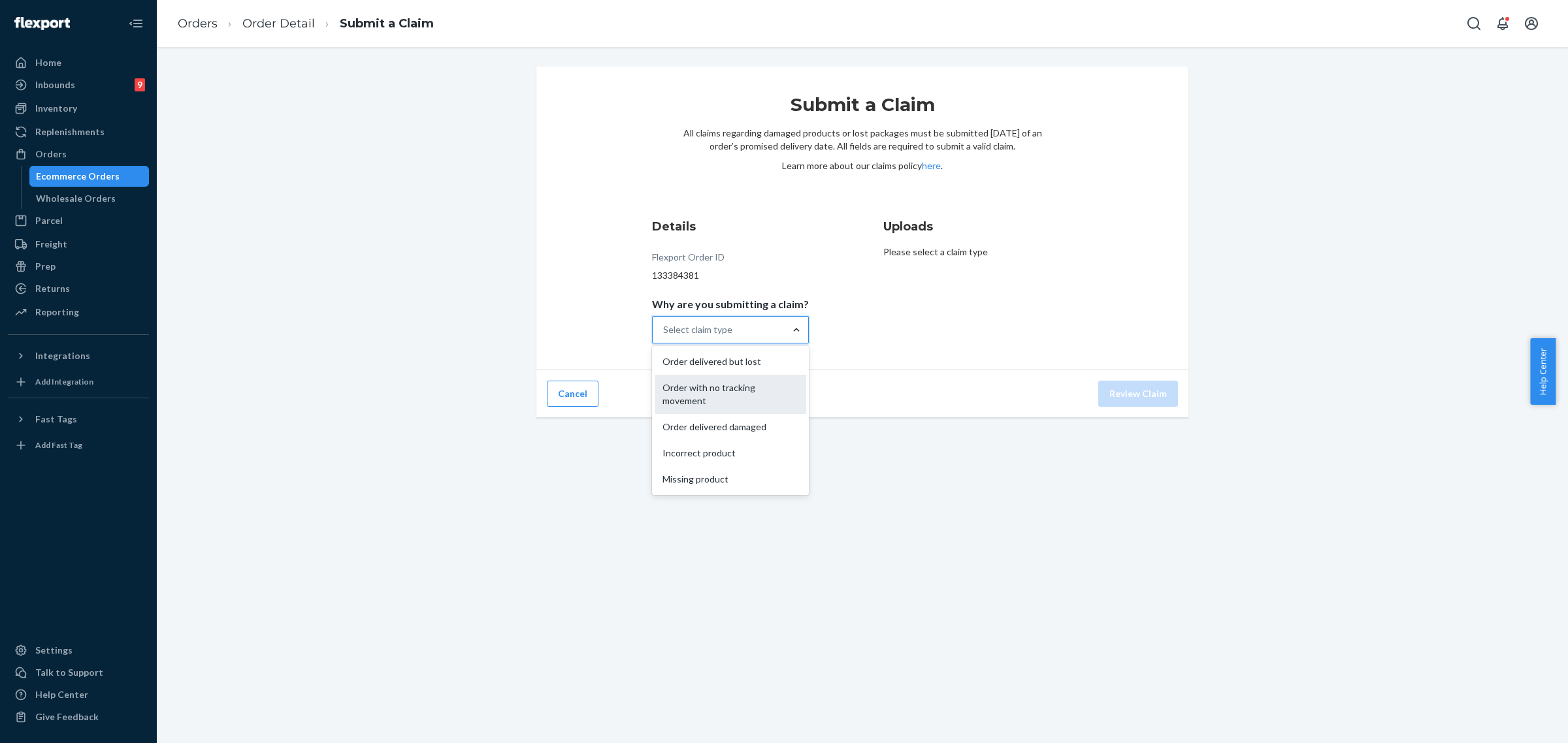
click at [714, 406] on div "Order with no tracking movement" at bounding box center [730, 394] width 152 height 39
click at [664, 336] on input "Why are you submitting a claim? option Order with no tracking movement focused,…" at bounding box center [664, 330] width 2 height 13
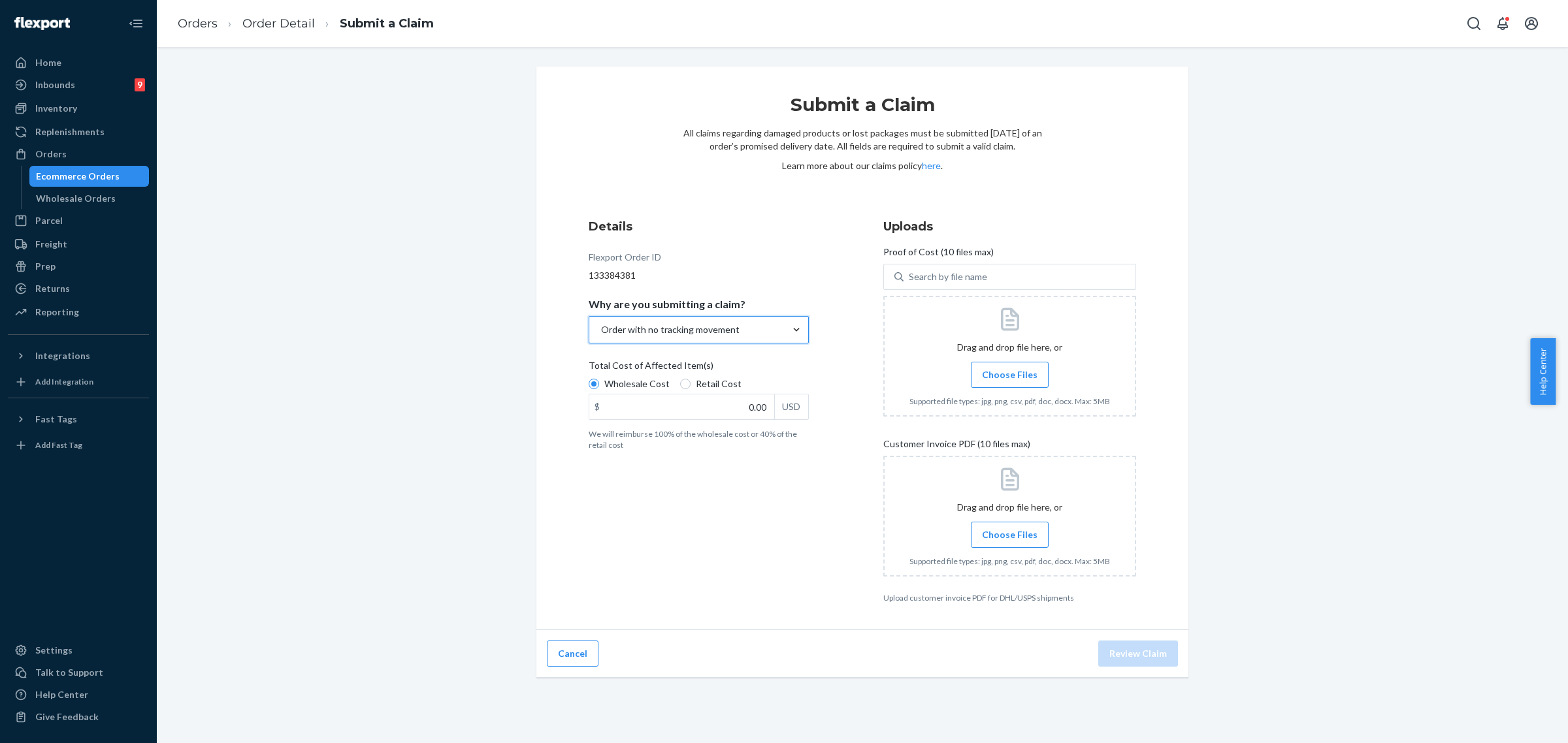
click at [998, 368] on span "Choose Files" at bounding box center [1009, 375] width 55 height 13
click at [1009, 367] on input "Choose Files" at bounding box center [1009, 374] width 1 height 14
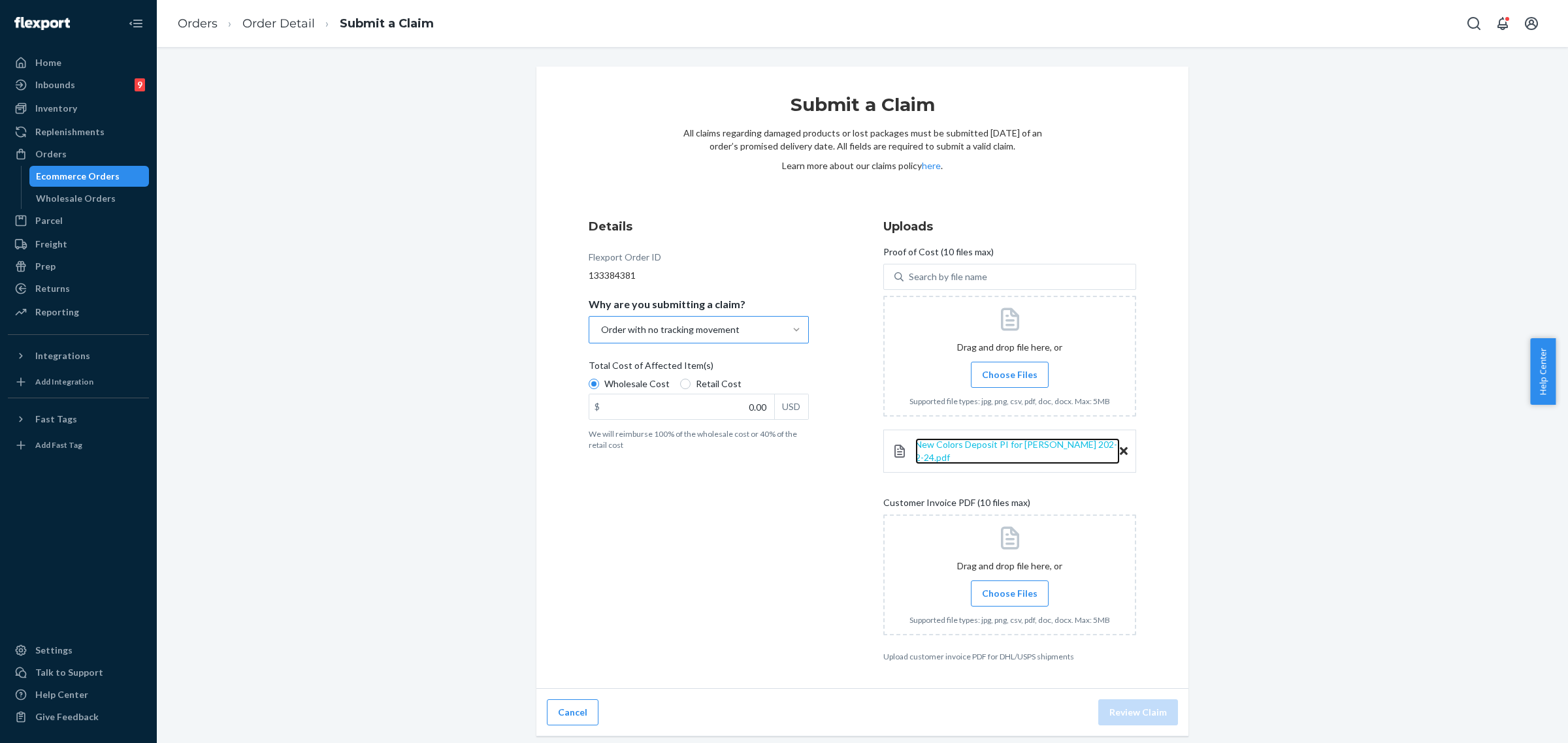
click at [969, 444] on span "New Colors Deposit PI for [PERSON_NAME] 202-2-24.pdf" at bounding box center [1016, 450] width 202 height 24
click at [1122, 450] on div "New Colors Deposit PI for [PERSON_NAME] 202-2-24.pdf" at bounding box center [1009, 450] width 253 height 43
click at [1120, 449] on icon at bounding box center [1123, 450] width 8 height 8
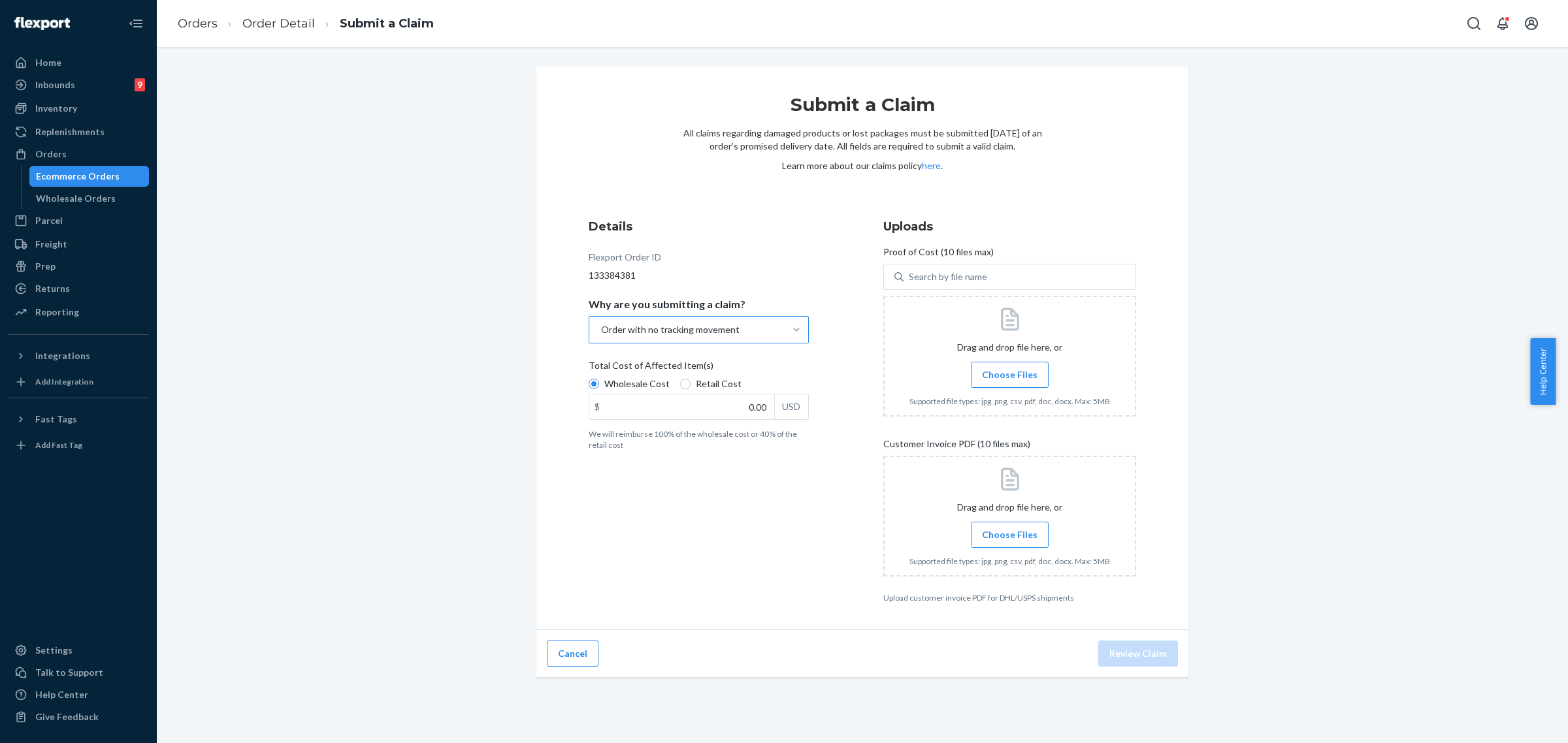
click at [1003, 373] on label "Choose Files" at bounding box center [1009, 374] width 78 height 26
click at [1009, 373] on input "Choose Files" at bounding box center [1009, 374] width 1 height 14
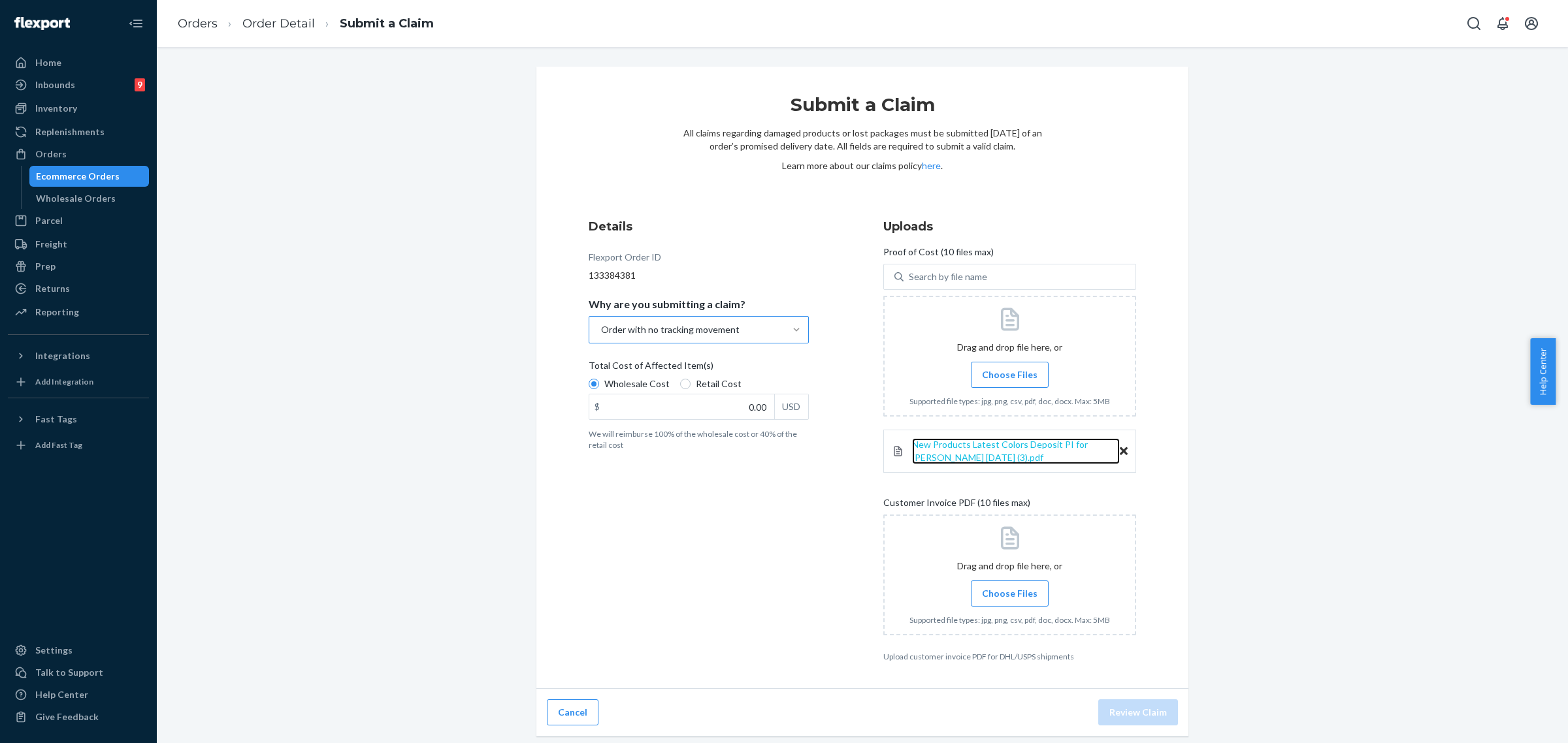
click at [981, 446] on span "New Products Latest Colors Deposit PI for [PERSON_NAME] [DATE] (3).pdf" at bounding box center [999, 450] width 175 height 24
click at [1120, 455] on icon at bounding box center [1123, 451] width 8 height 12
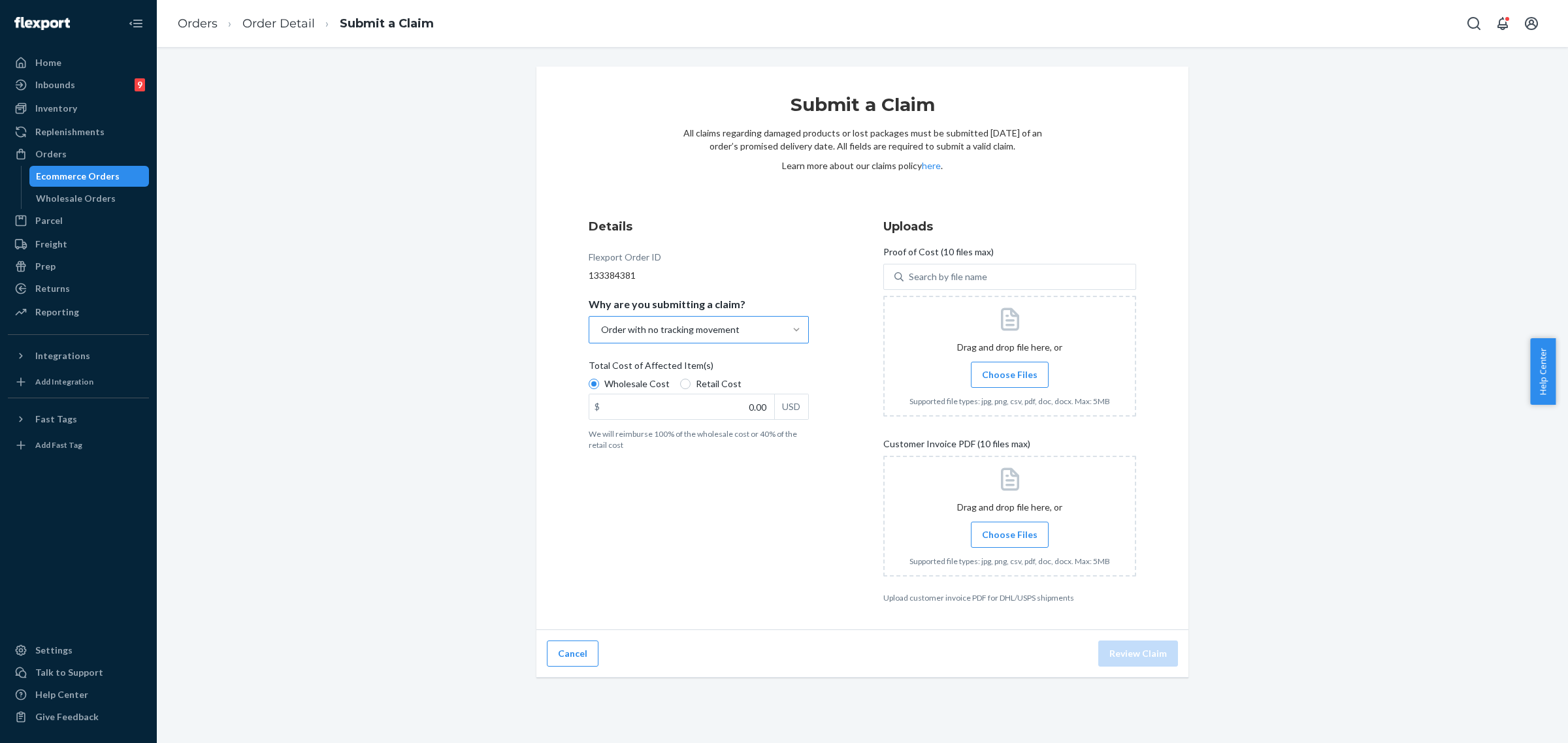
click at [1014, 364] on label "Choose Files" at bounding box center [1009, 374] width 78 height 26
click at [1010, 367] on input "Choose Files" at bounding box center [1009, 374] width 1 height 14
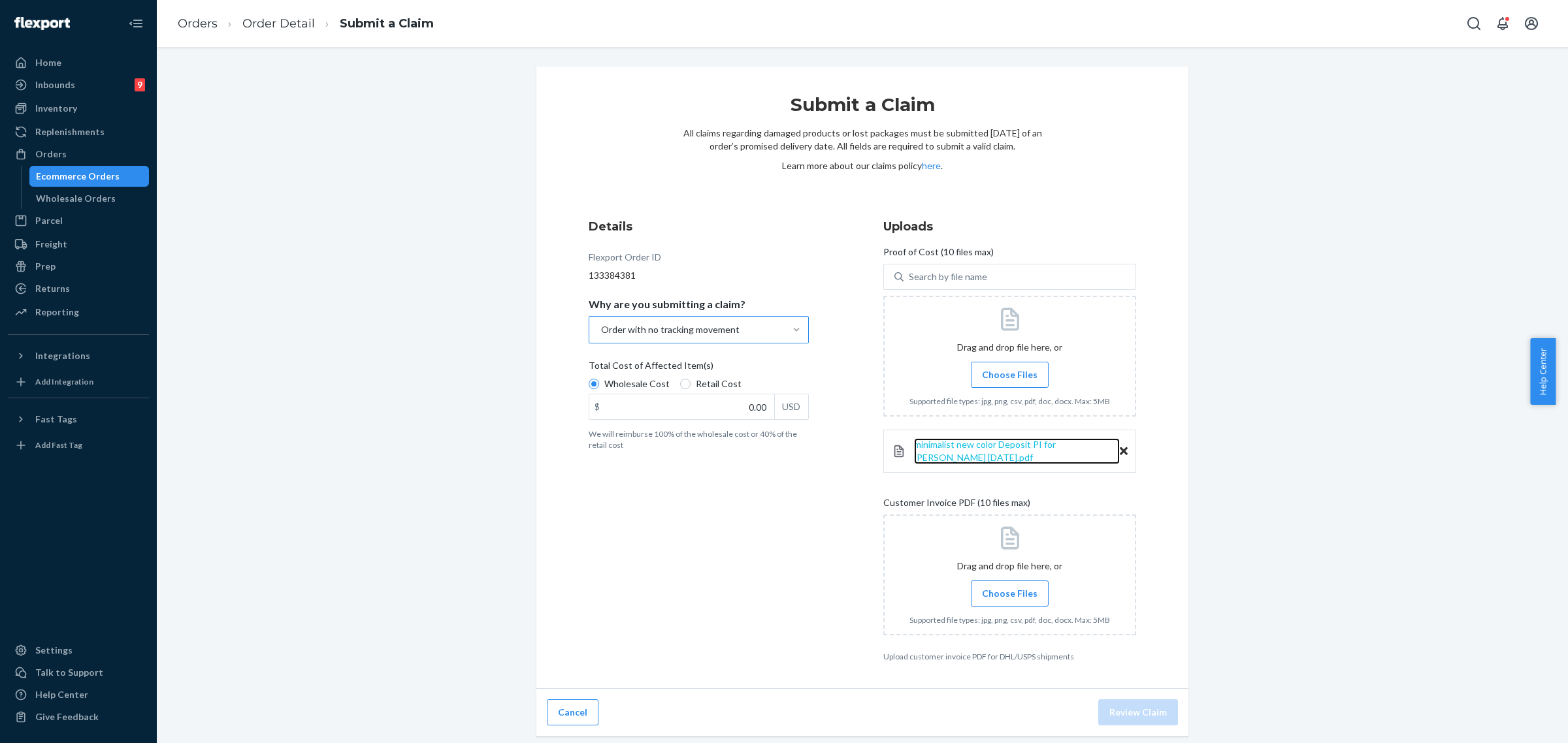
click at [987, 446] on span "minimalist new color Deposit PI for [PERSON_NAME] [DATE].pdf" at bounding box center [984, 450] width 142 height 24
click at [995, 367] on label "Choose Files" at bounding box center [1009, 374] width 78 height 26
click at [1009, 367] on input "Choose Files" at bounding box center [1009, 374] width 1 height 14
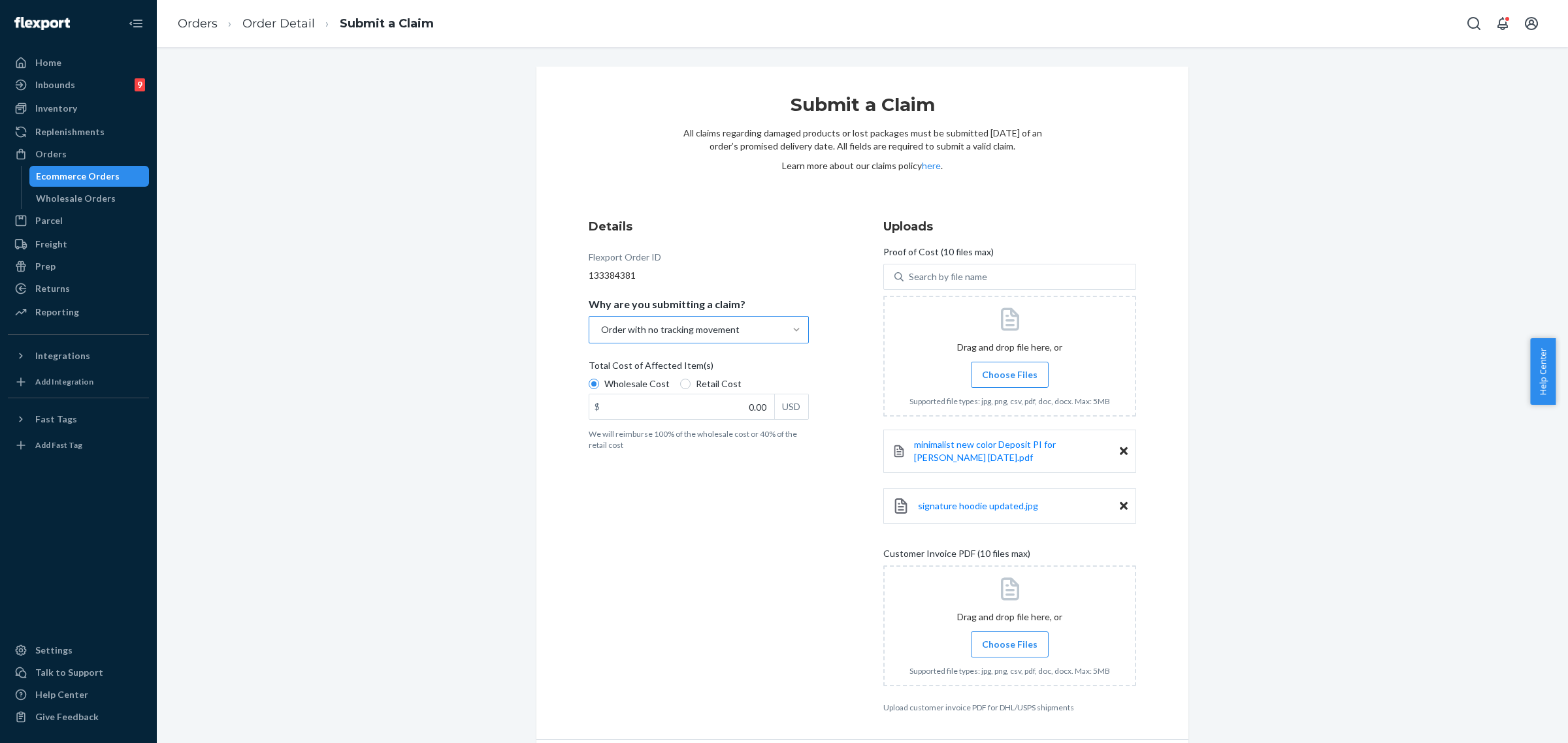
click at [1000, 376] on span "Choose Files" at bounding box center [1009, 375] width 55 height 13
click at [1009, 376] on input "Choose Files" at bounding box center [1009, 374] width 1 height 14
click at [1014, 508] on span "signature hoodie updated.jpg" at bounding box center [977, 505] width 120 height 11
click at [980, 559] on span "signature fit sweatpants.jpg" at bounding box center [976, 556] width 116 height 11
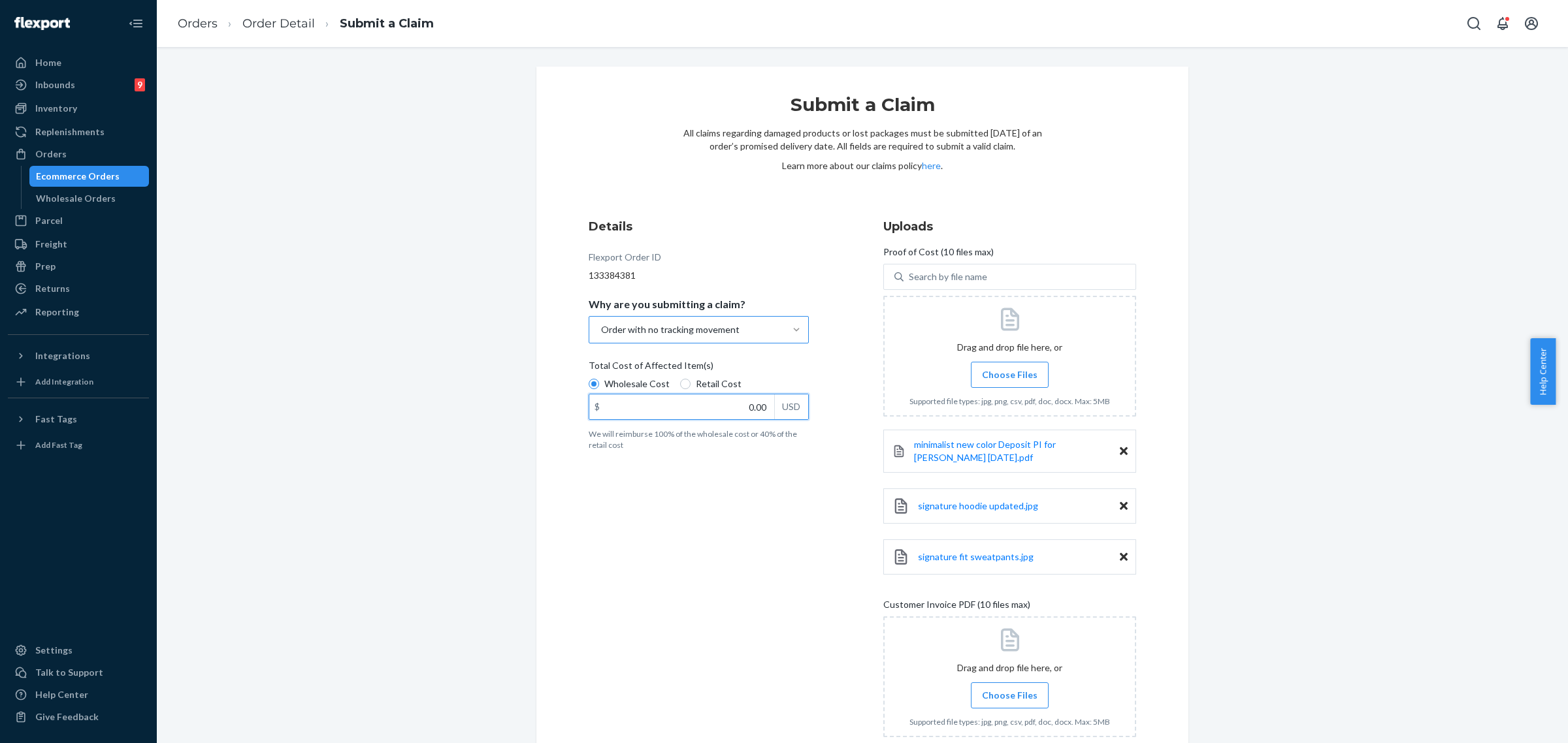
drag, startPoint x: 750, startPoint y: 406, endPoint x: 755, endPoint y: 412, distance: 7.8
click at [750, 407] on input "0.00" at bounding box center [681, 407] width 185 height 25
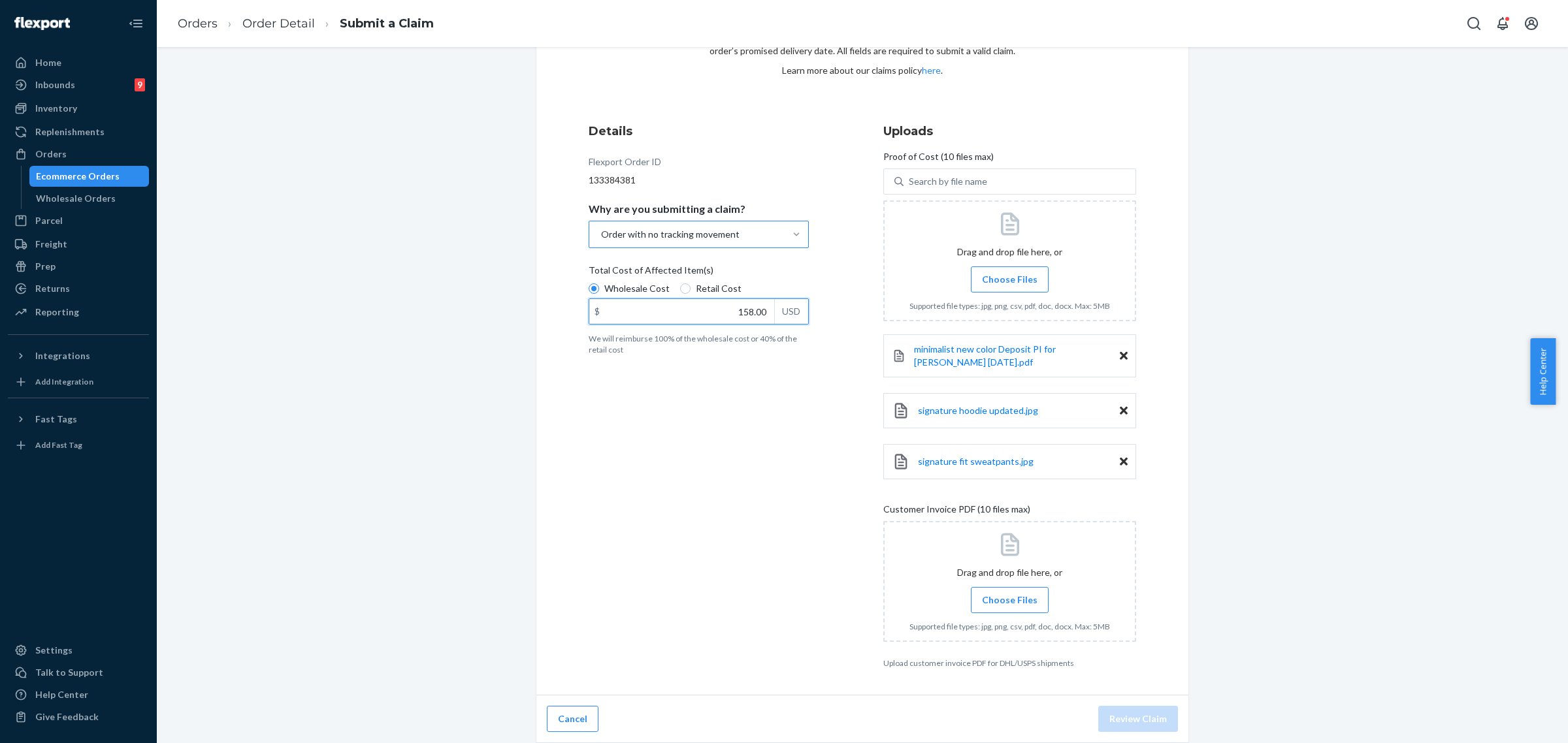
scroll to position [96, 0]
type input "158.00"
